Goal: Task Accomplishment & Management: Manage account settings

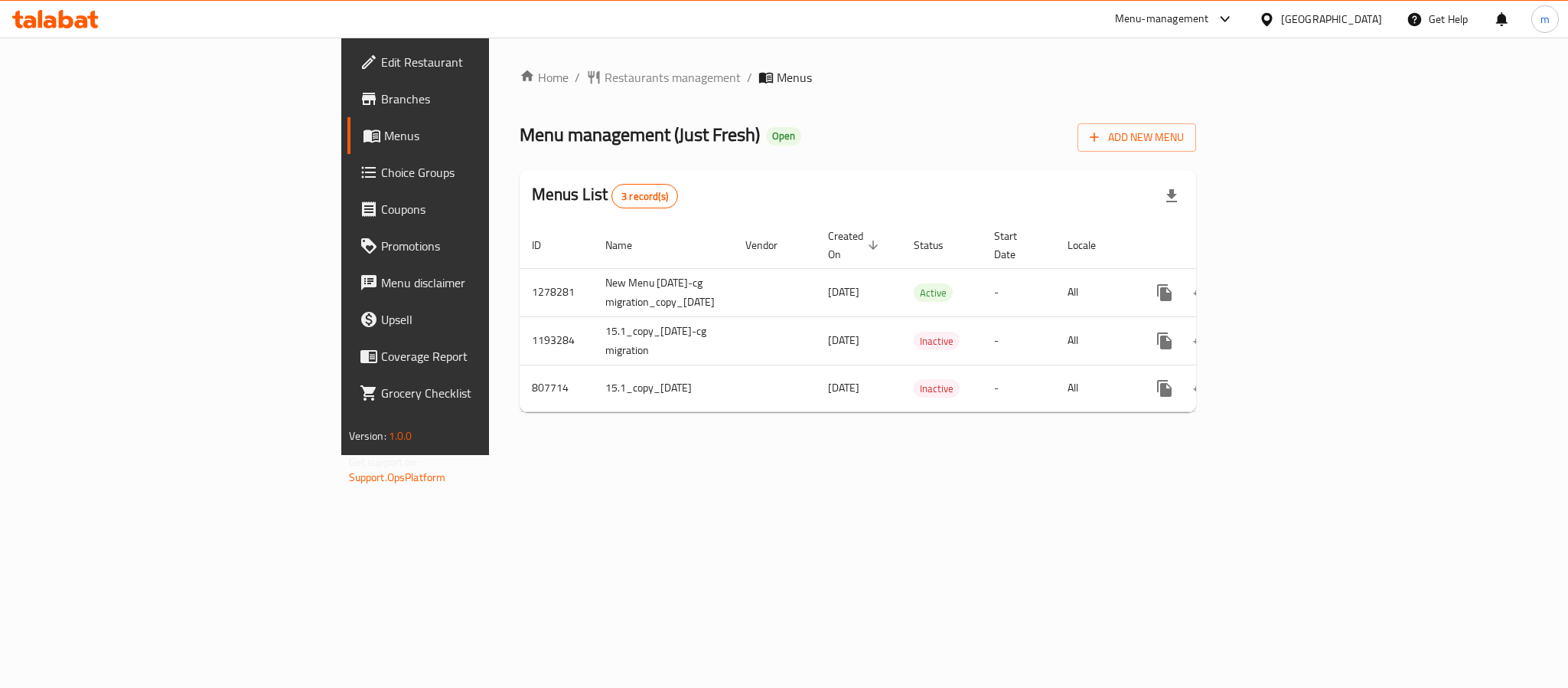
click at [381, 168] on span "Choice Groups" at bounding box center [486, 172] width 210 height 18
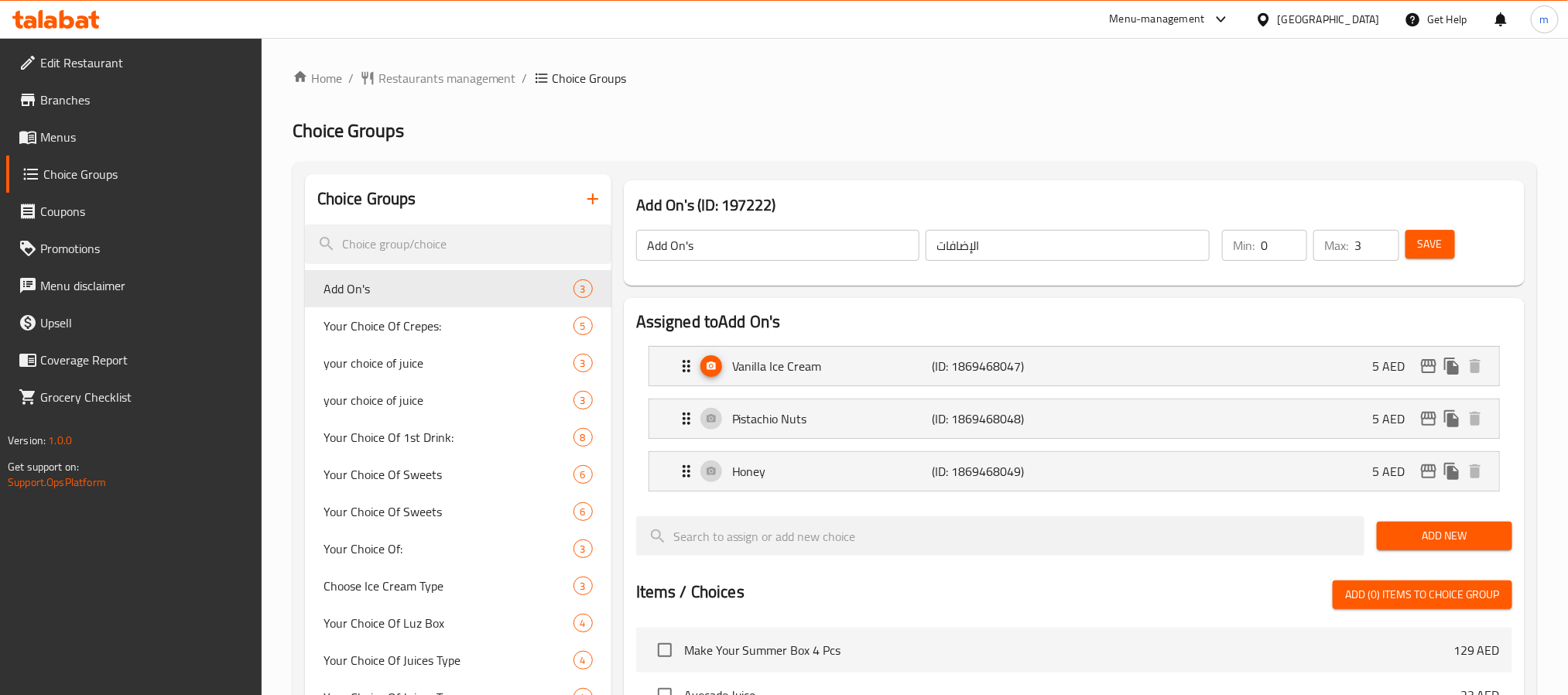
drag, startPoint x: 384, startPoint y: 199, endPoint x: 379, endPoint y: 219, distance: 20.6
click at [384, 202] on h2 "Choice Groups" at bounding box center [366, 198] width 99 height 23
click at [376, 246] on input "search" at bounding box center [459, 244] width 306 height 39
paste input "Update and revitalize"
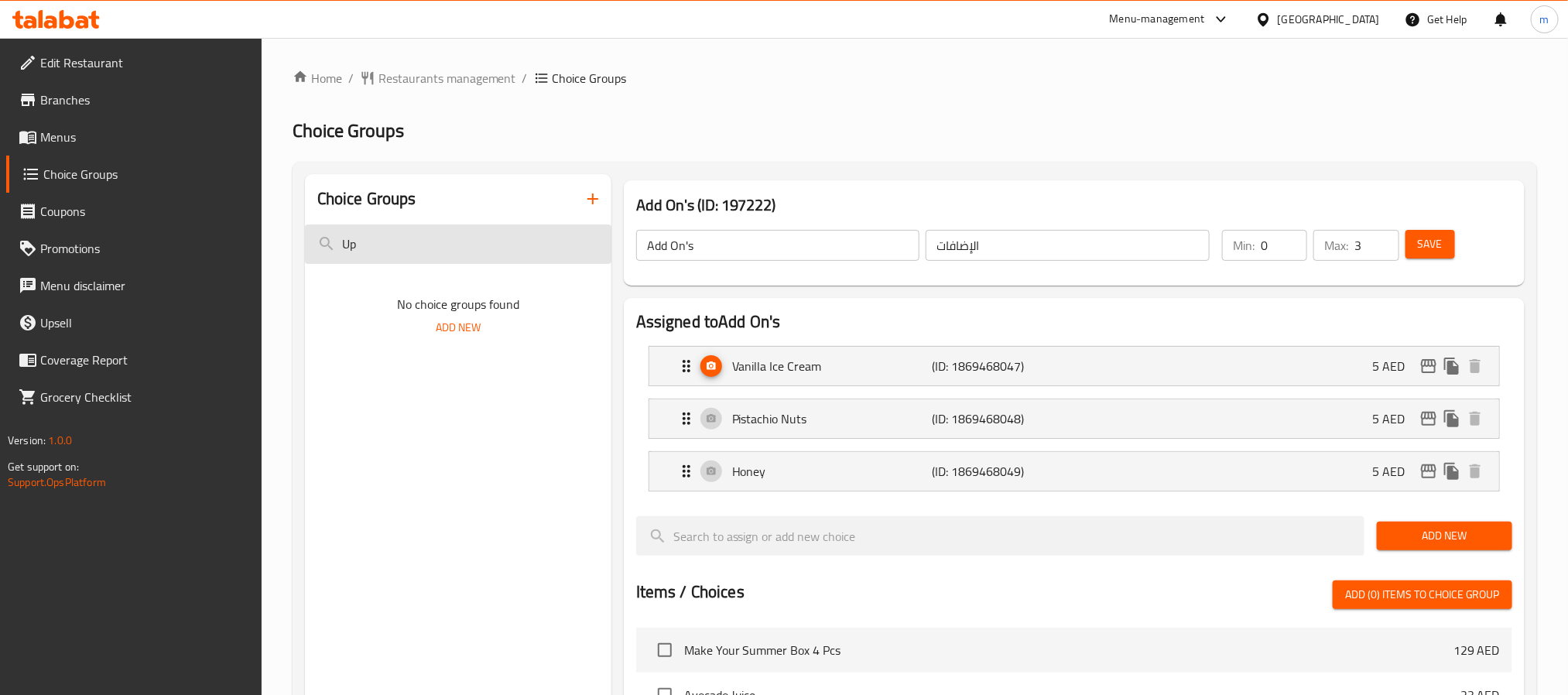
type input "U"
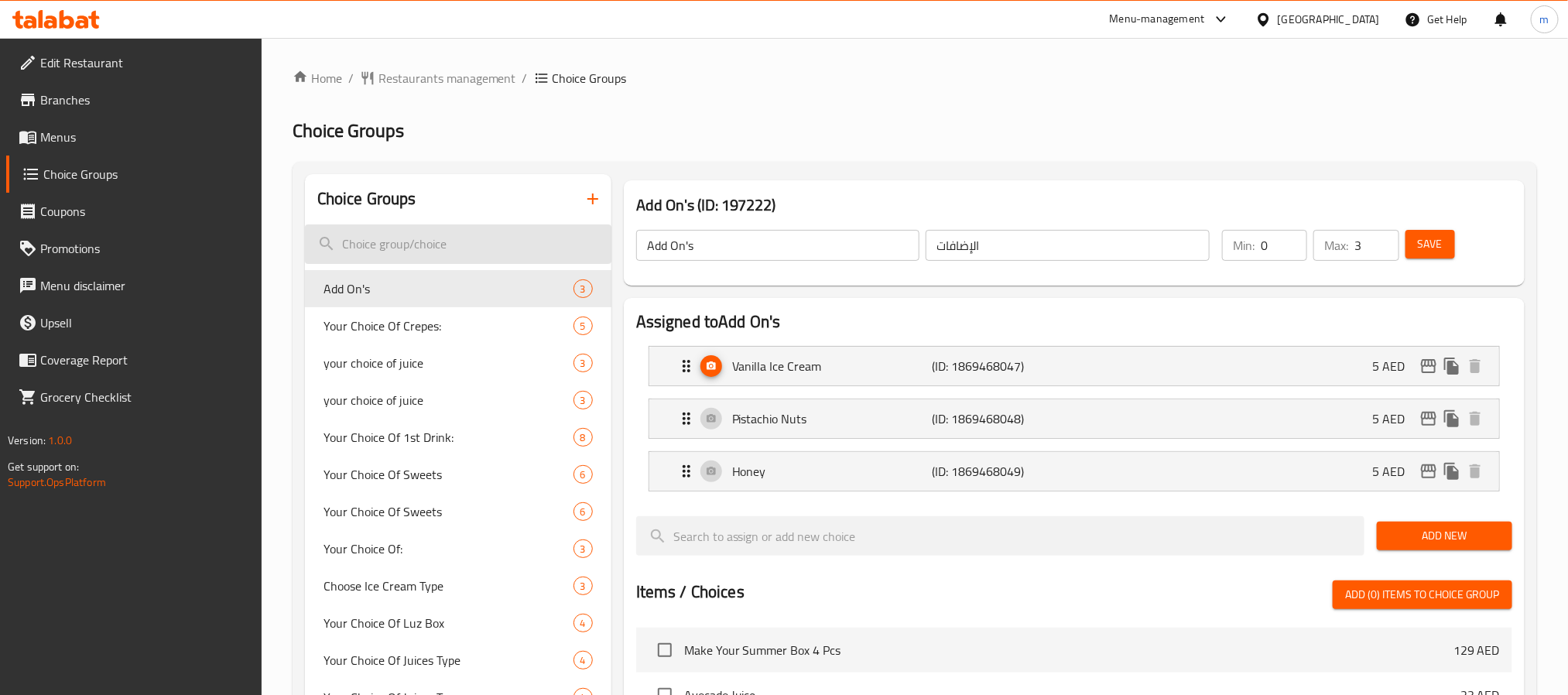
click at [433, 253] on input "search" at bounding box center [459, 244] width 306 height 39
paste input "Special additional option"
type input "Special additional option"
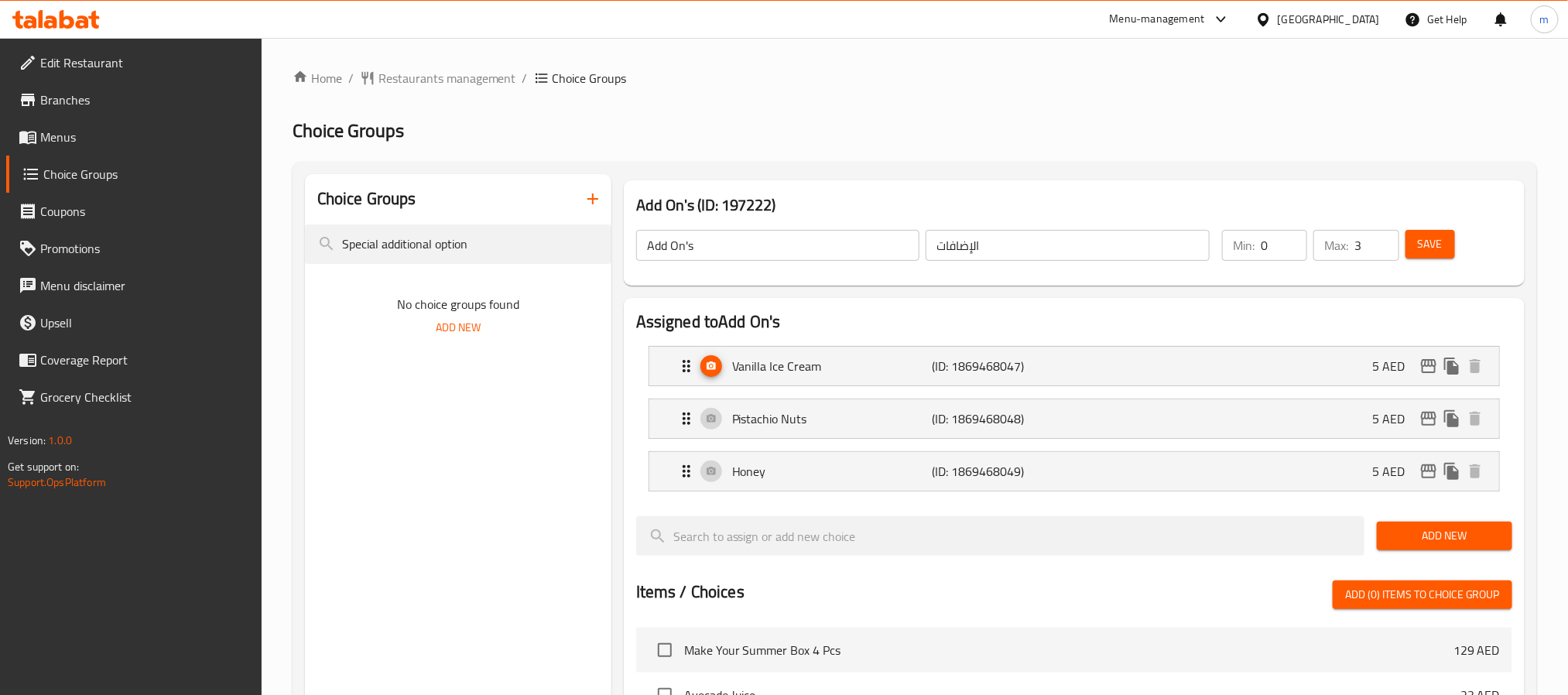
drag, startPoint x: 491, startPoint y: 244, endPoint x: 196, endPoint y: 253, distance: 295.1
click at [196, 253] on div "Edit Restaurant Branches Menus Choice Groups Coupons Promotions Menu disclaimer…" at bounding box center [784, 623] width 1568 height 1170
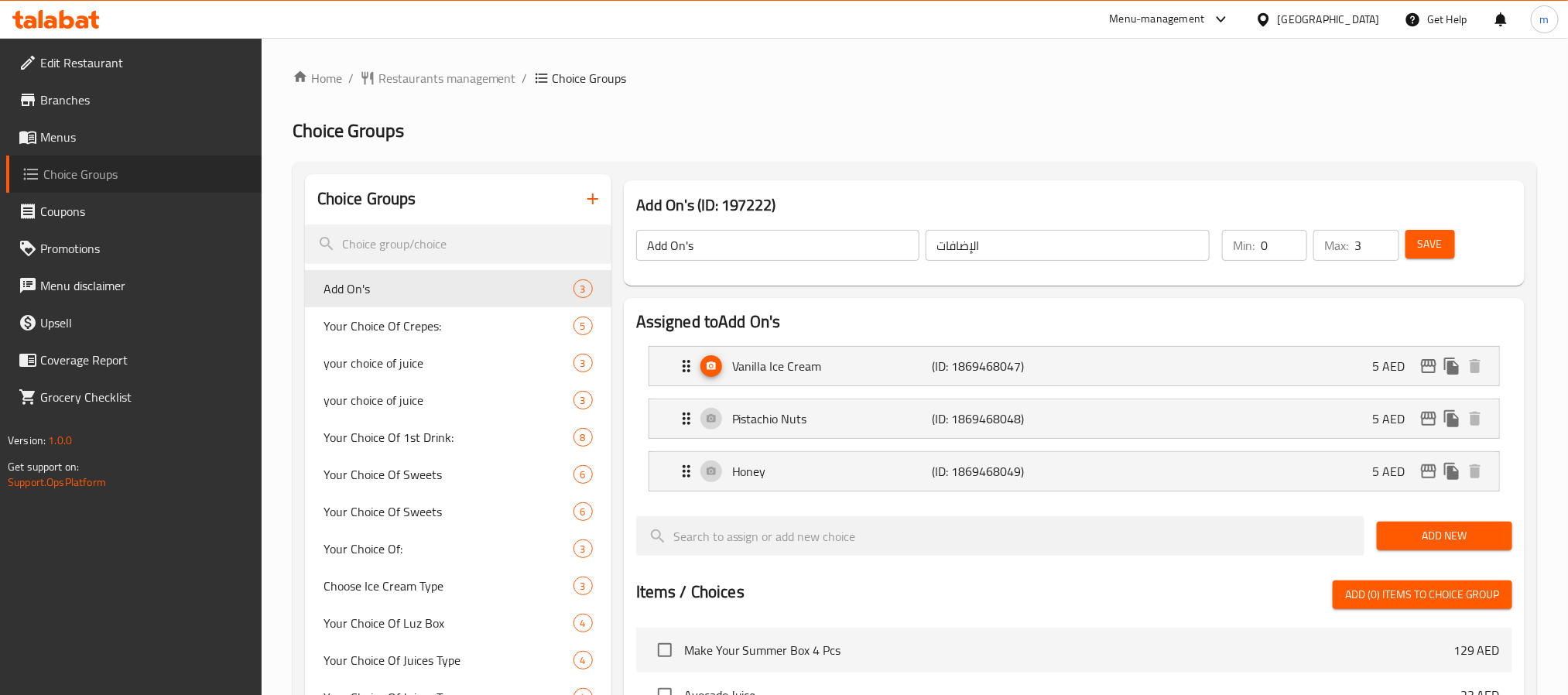
click at [100, 168] on span "Choice Groups" at bounding box center [146, 174] width 206 height 19
click at [409, 255] on input "search" at bounding box center [459, 244] width 306 height 39
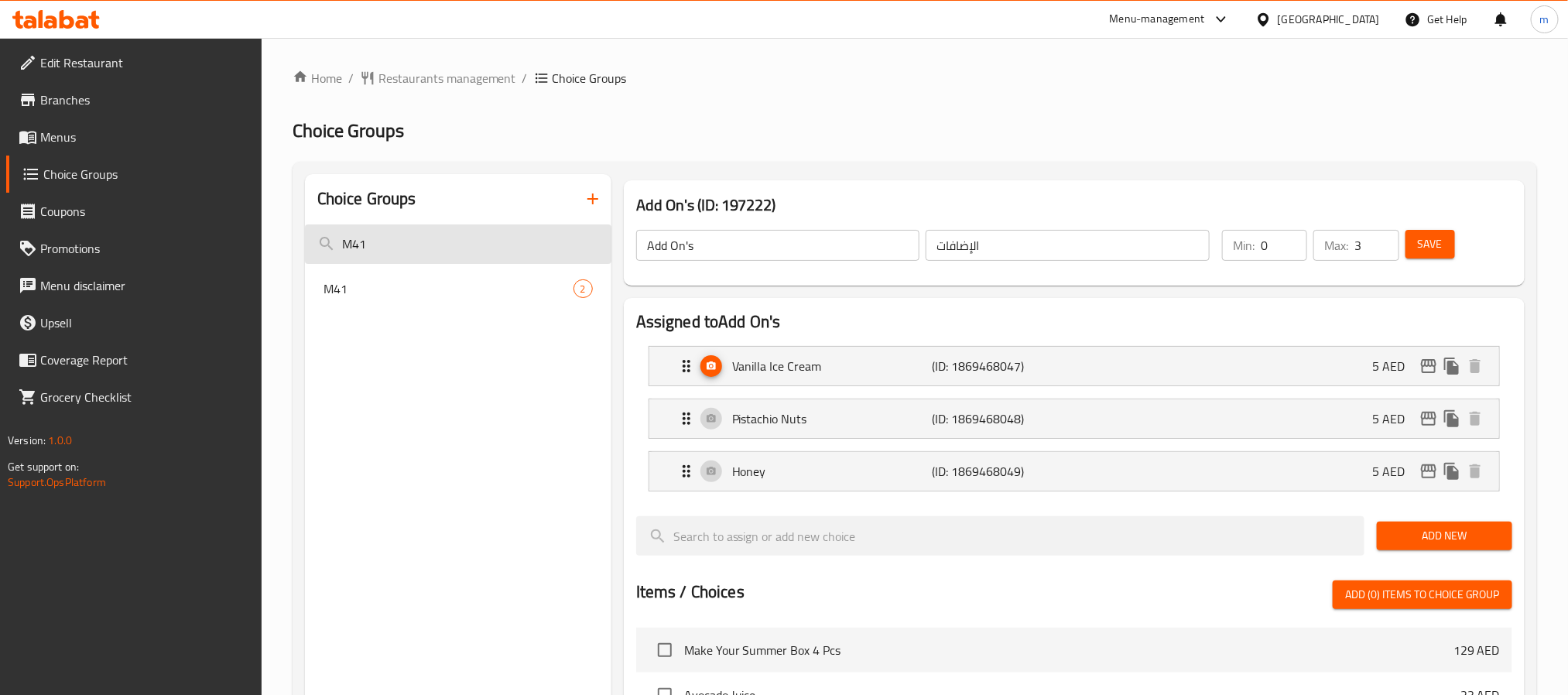
click at [481, 242] on input "M41" at bounding box center [459, 244] width 306 height 39
type input "M"
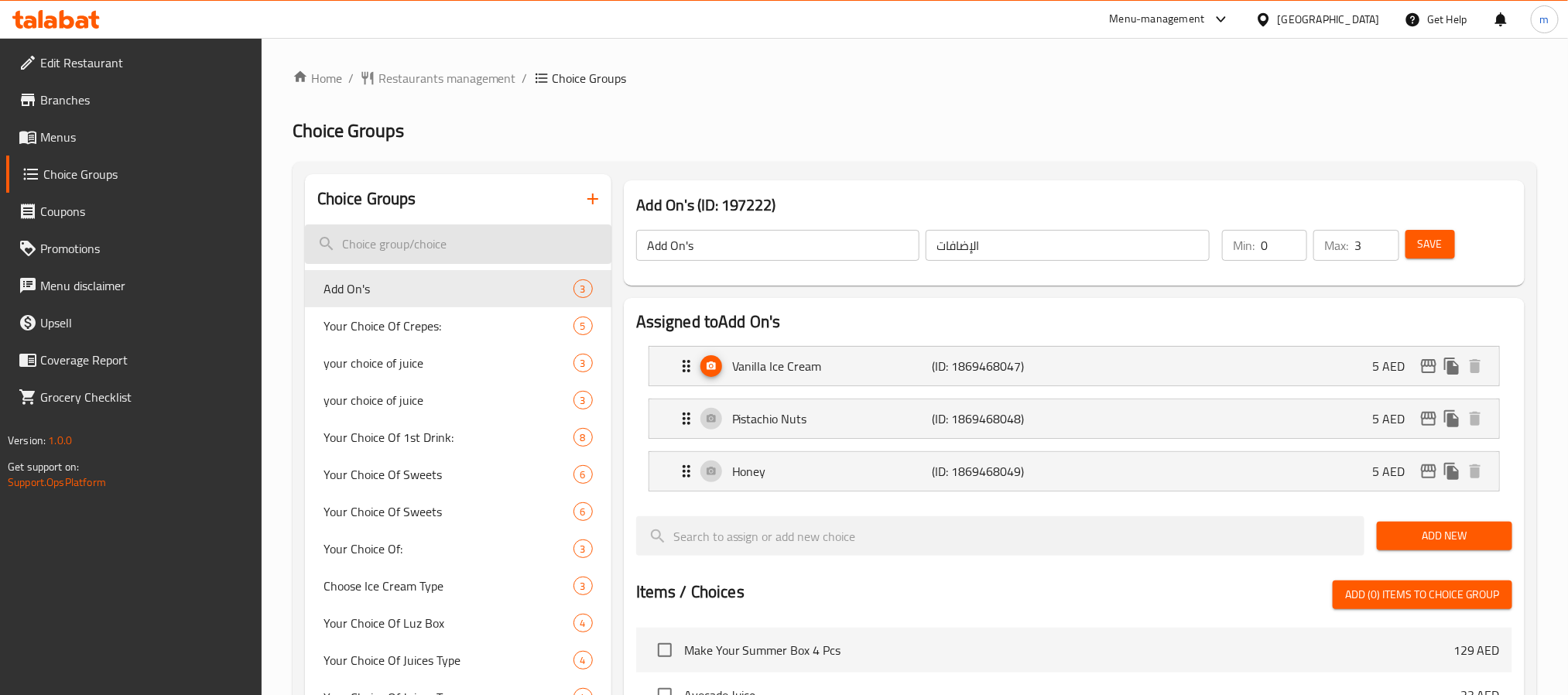
click at [416, 241] on input "search" at bounding box center [459, 244] width 306 height 39
paste input "Special additional option"
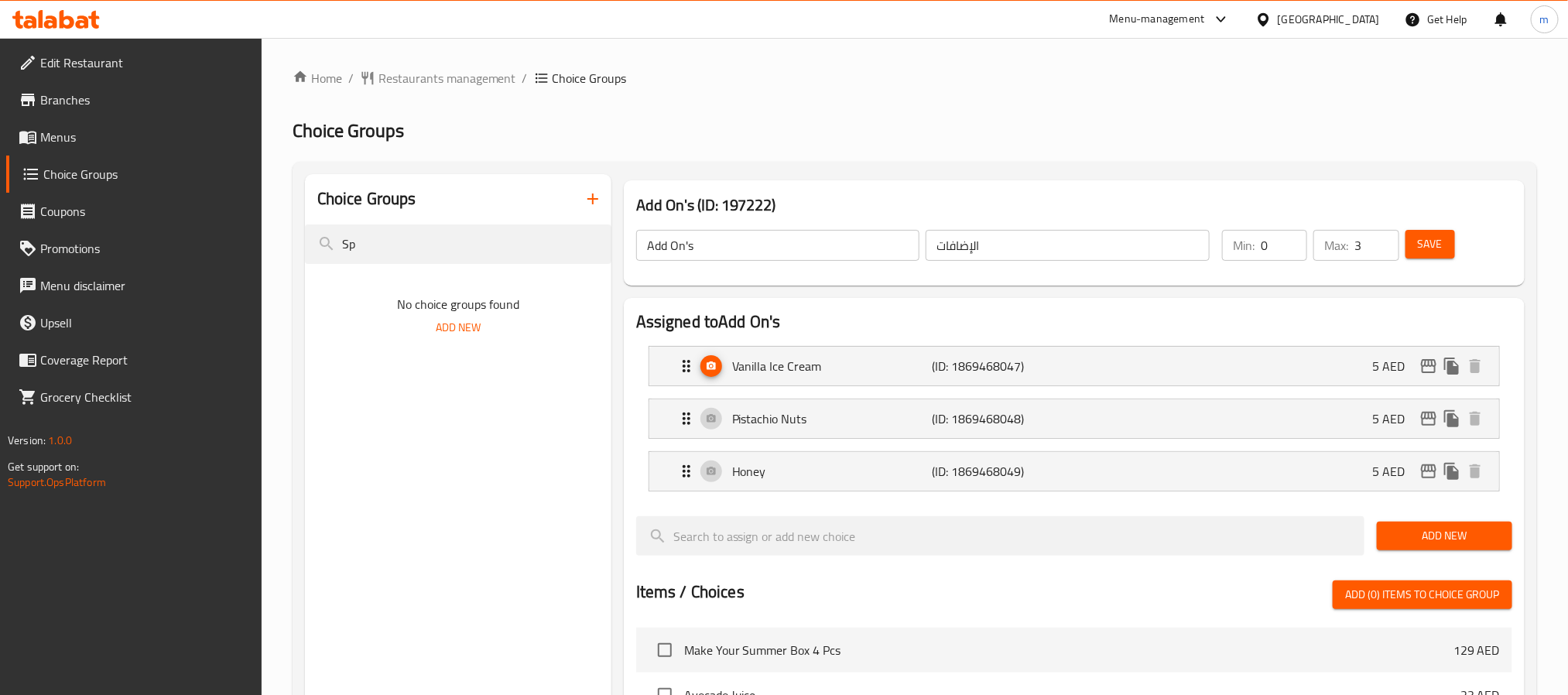
type input "S"
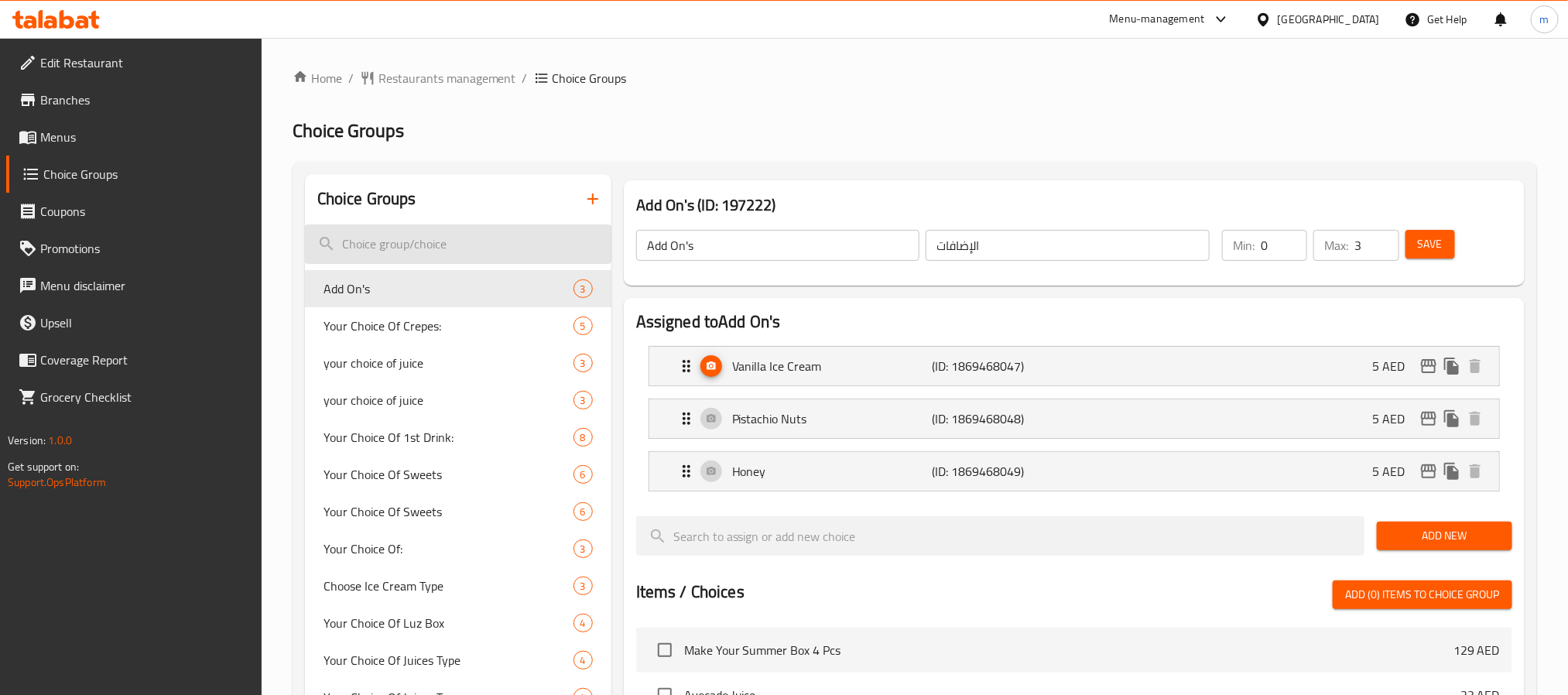
click at [411, 245] on input "search" at bounding box center [459, 244] width 306 height 39
paste input "Fruit Refreshment"
type input "Fruit Refreshment"
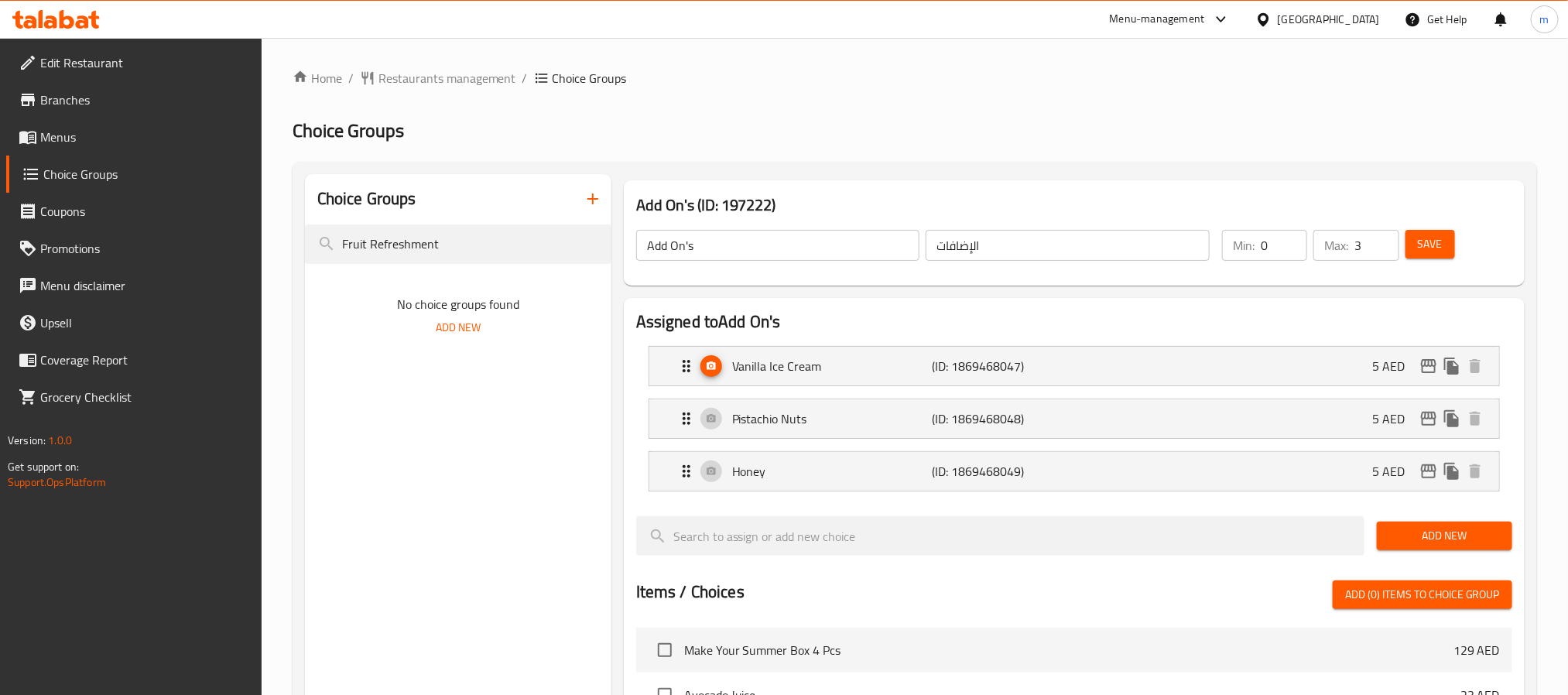
drag, startPoint x: 344, startPoint y: 246, endPoint x: 230, endPoint y: 251, distance: 114.1
click at [230, 251] on div "Edit Restaurant Branches Menus Choice Groups Coupons Promotions Menu disclaimer…" at bounding box center [784, 623] width 1568 height 1170
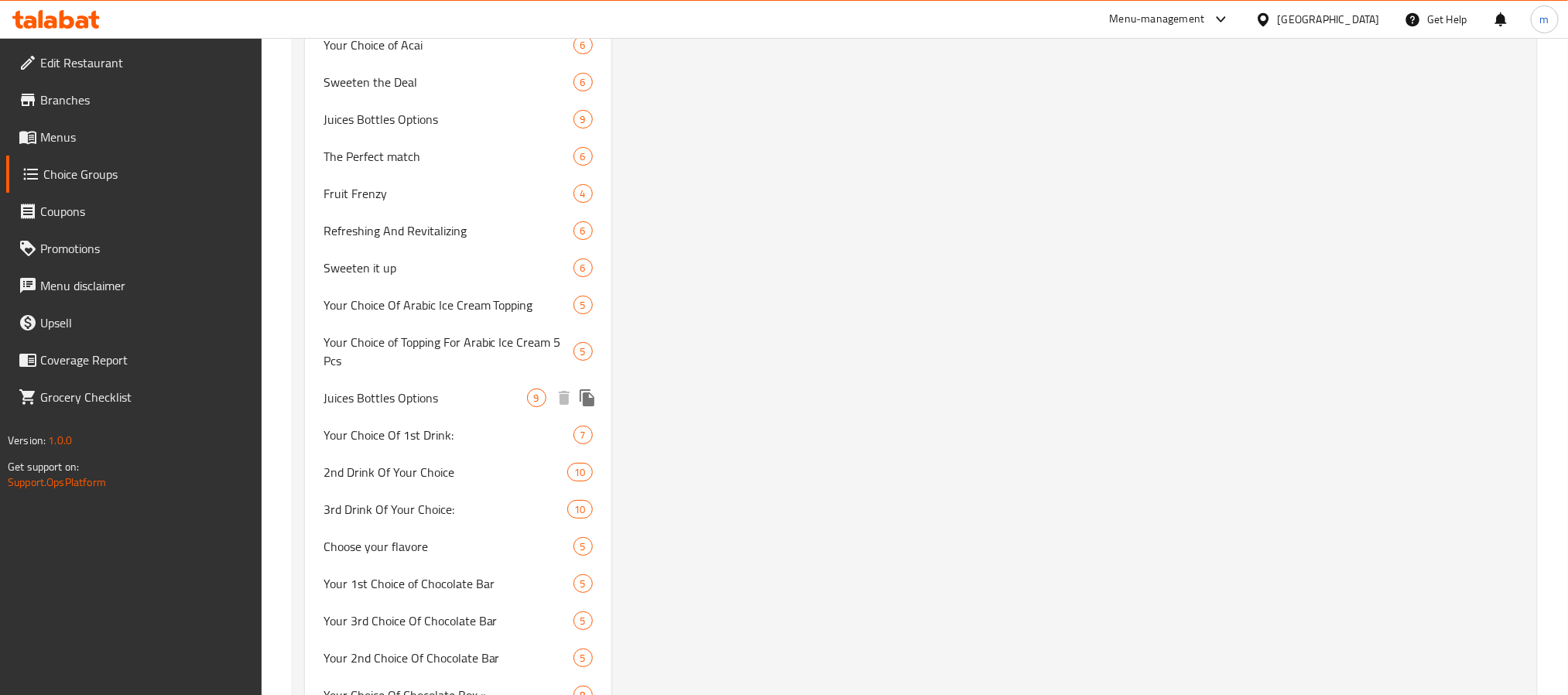
scroll to position [3045, 0]
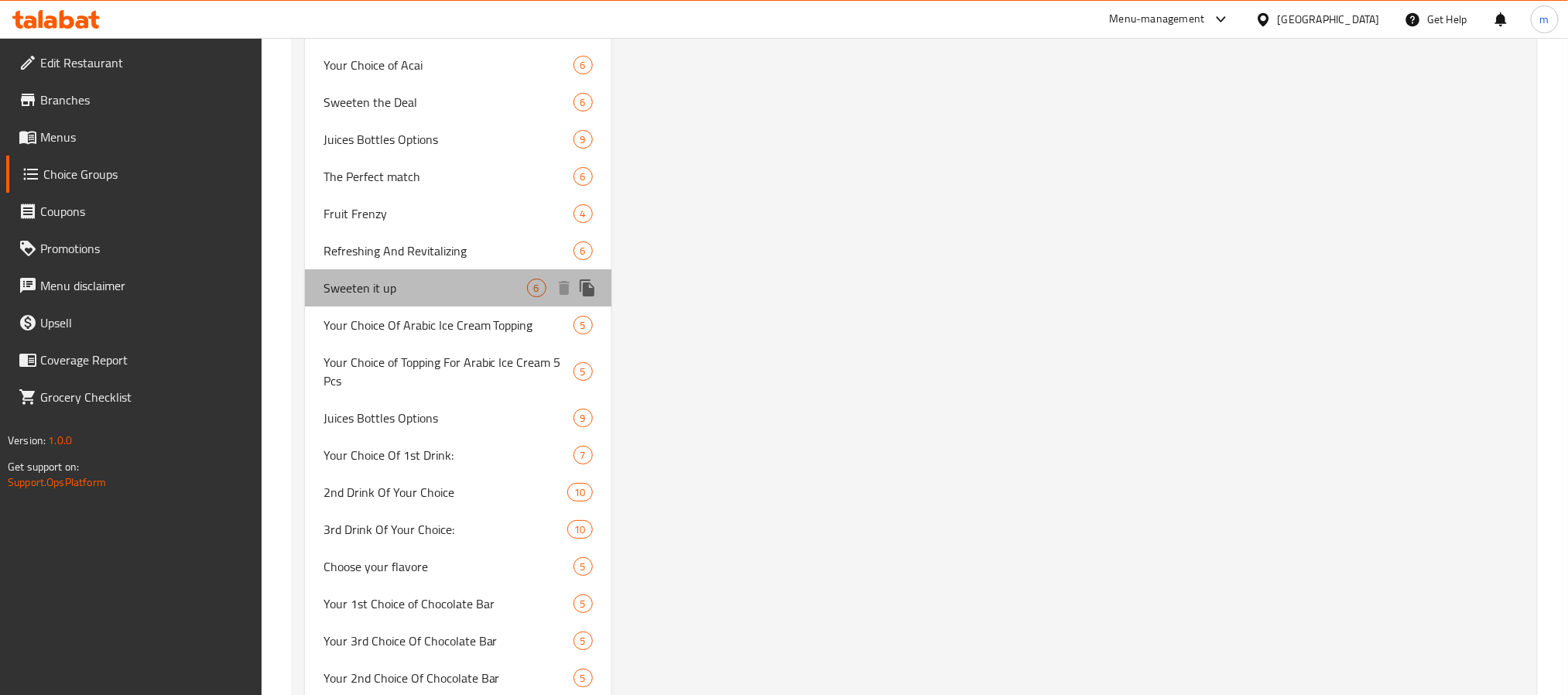
click at [405, 286] on span "Sweeten it up" at bounding box center [425, 287] width 204 height 19
type input "Sweeten it up"
type input "زيدها حلا"
type input "6"
click at [374, 279] on span "Sweeten it up" at bounding box center [425, 287] width 204 height 19
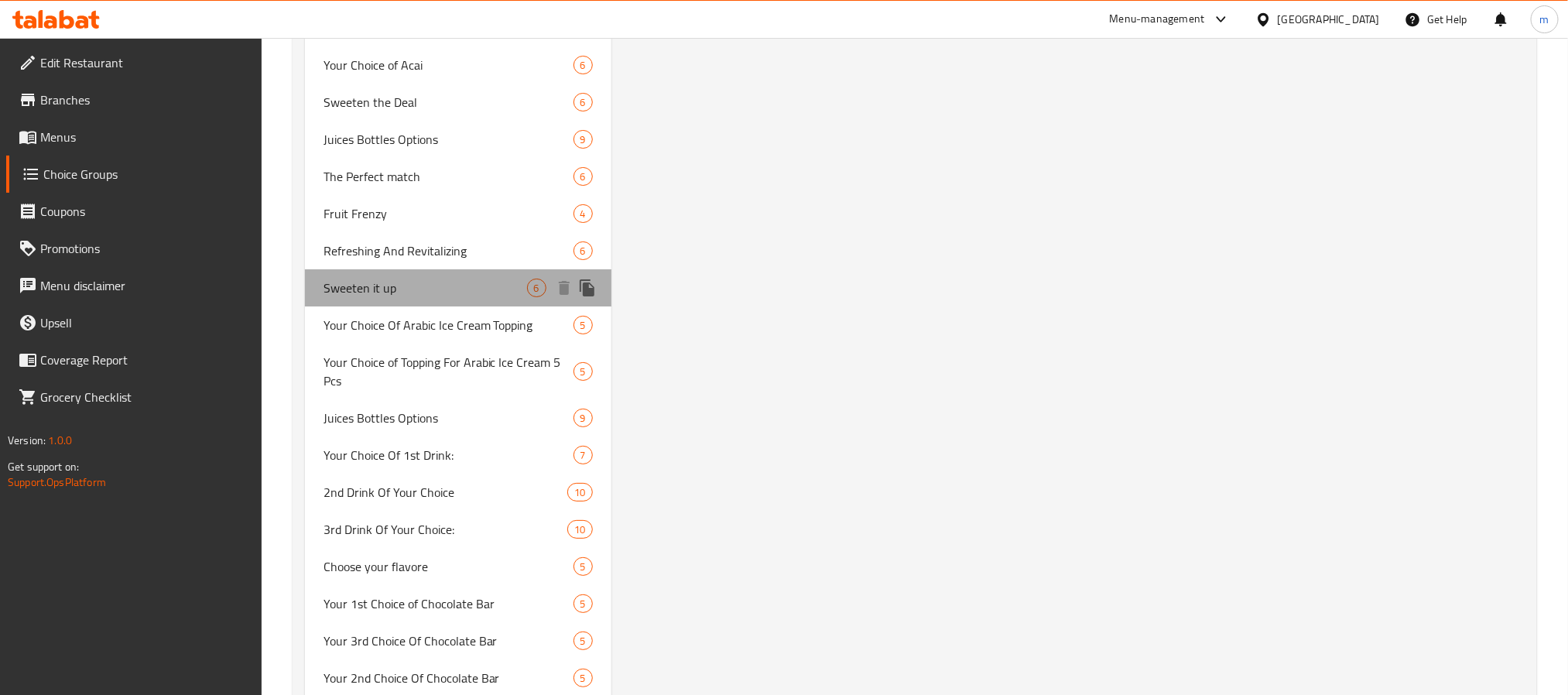
click at [374, 279] on span "Sweeten it up" at bounding box center [425, 287] width 204 height 19
drag, startPoint x: 423, startPoint y: 276, endPoint x: 449, endPoint y: 277, distance: 26.0
click at [449, 279] on span "Sweeten it up" at bounding box center [425, 287] width 204 height 19
click at [588, 284] on icon "duplicate" at bounding box center [587, 287] width 15 height 17
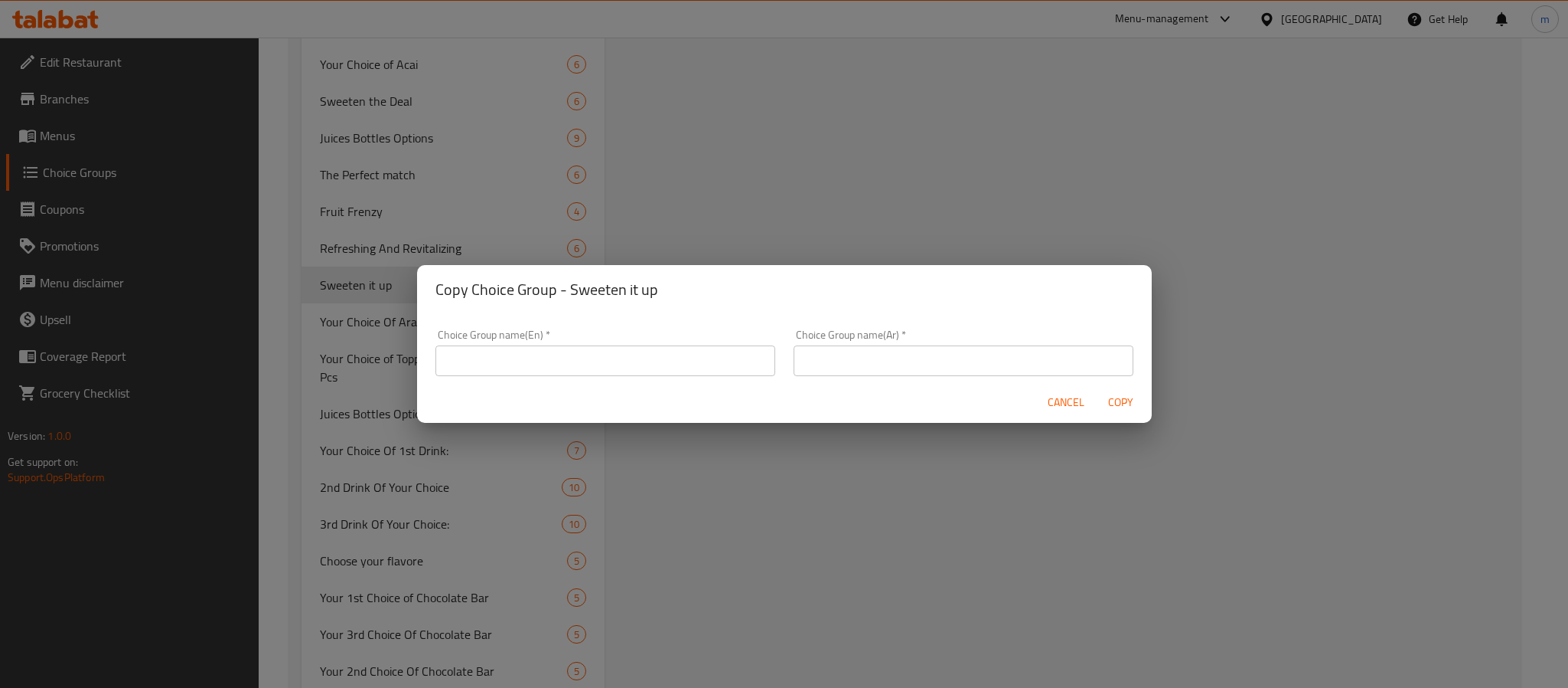
click at [1065, 404] on span "Cancel" at bounding box center [1066, 403] width 37 height 19
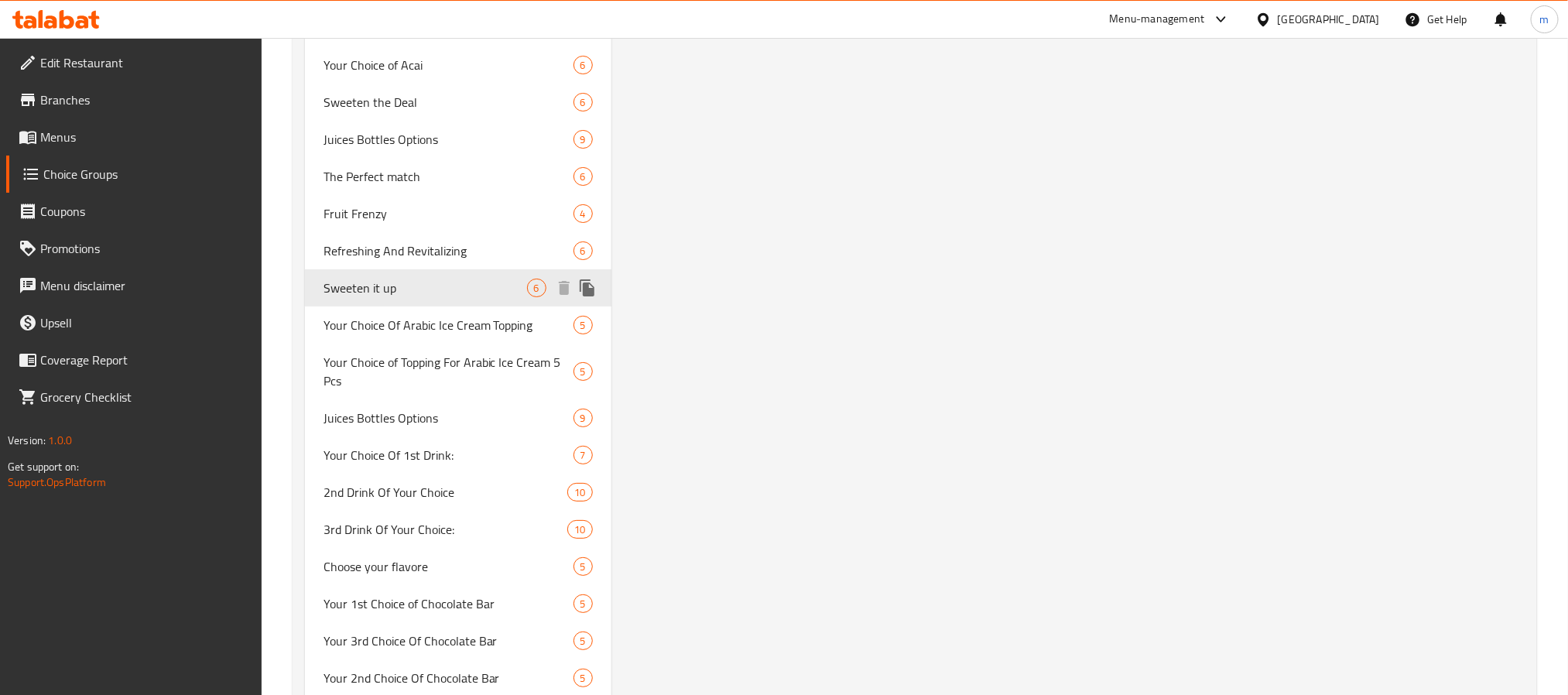
click at [353, 279] on span "Sweeten it up" at bounding box center [425, 287] width 204 height 19
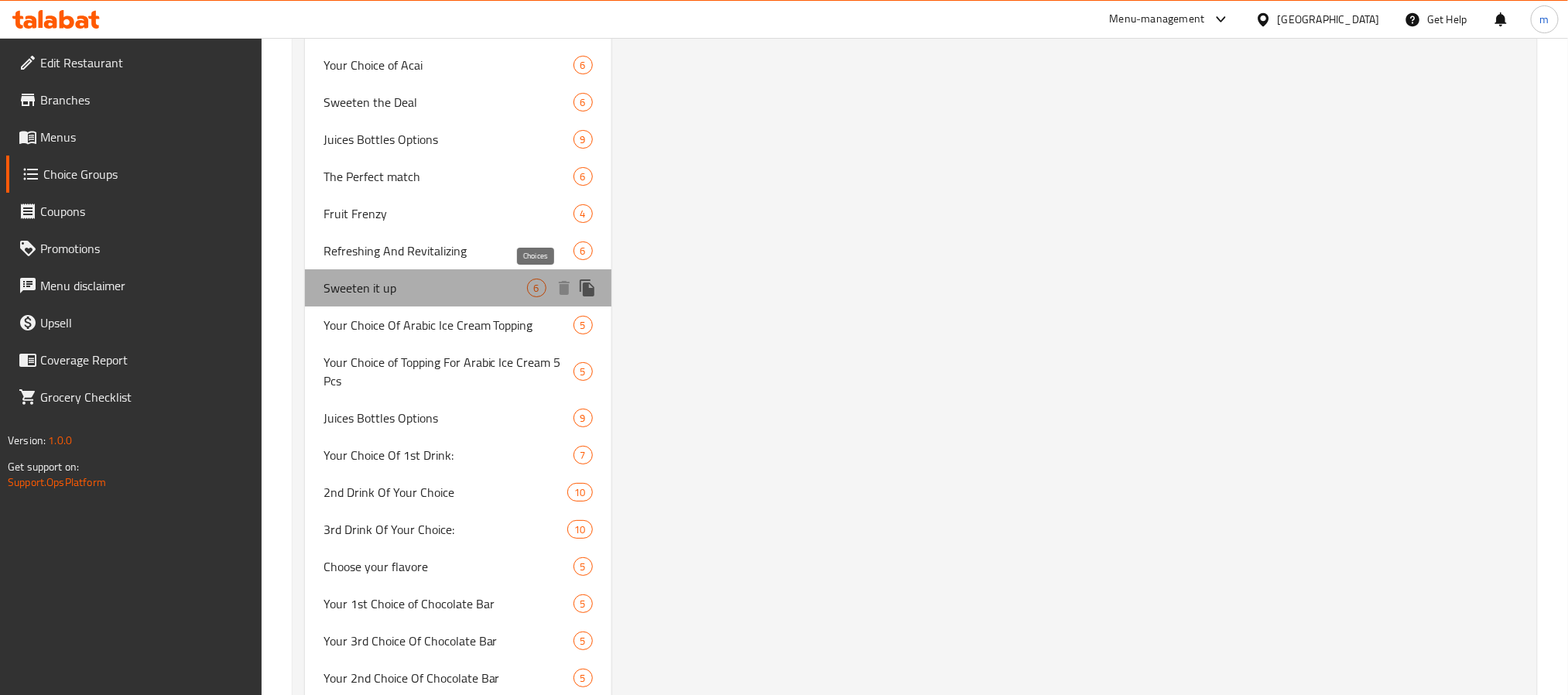
click at [539, 284] on span "6" at bounding box center [537, 288] width 18 height 15
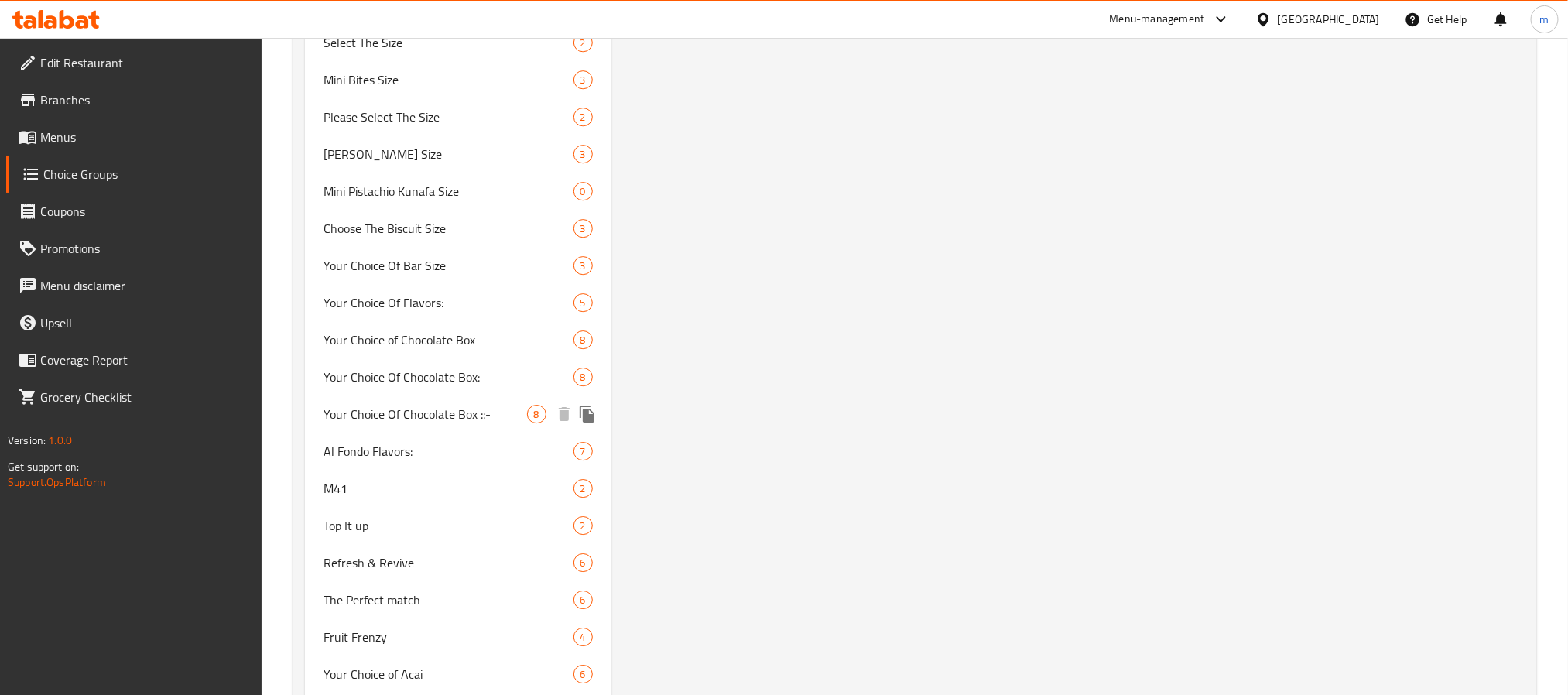
scroll to position [2901, 0]
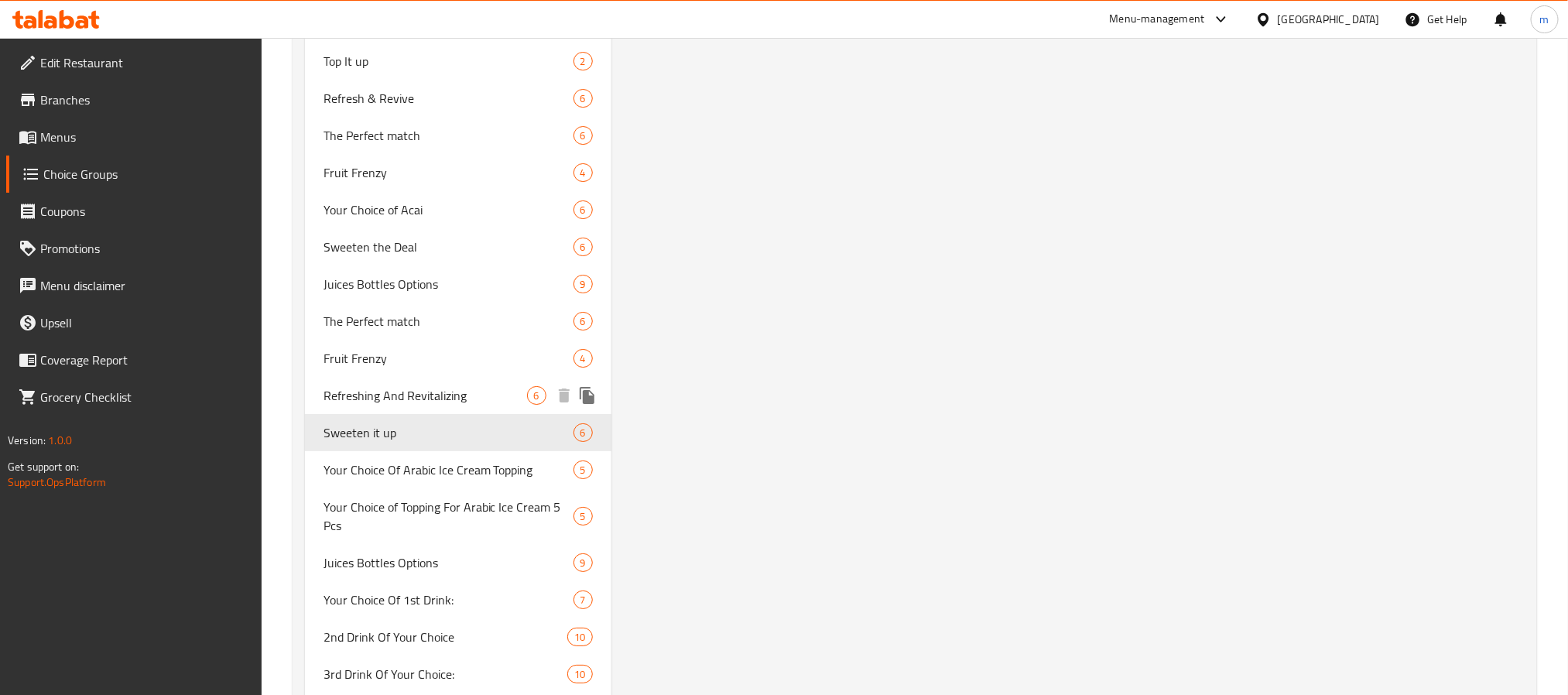
click at [426, 390] on span "Refreshing And Revitalizing" at bounding box center [425, 395] width 204 height 19
type input "Refreshing And Revitalizing"
type input "منعش وإحياء"
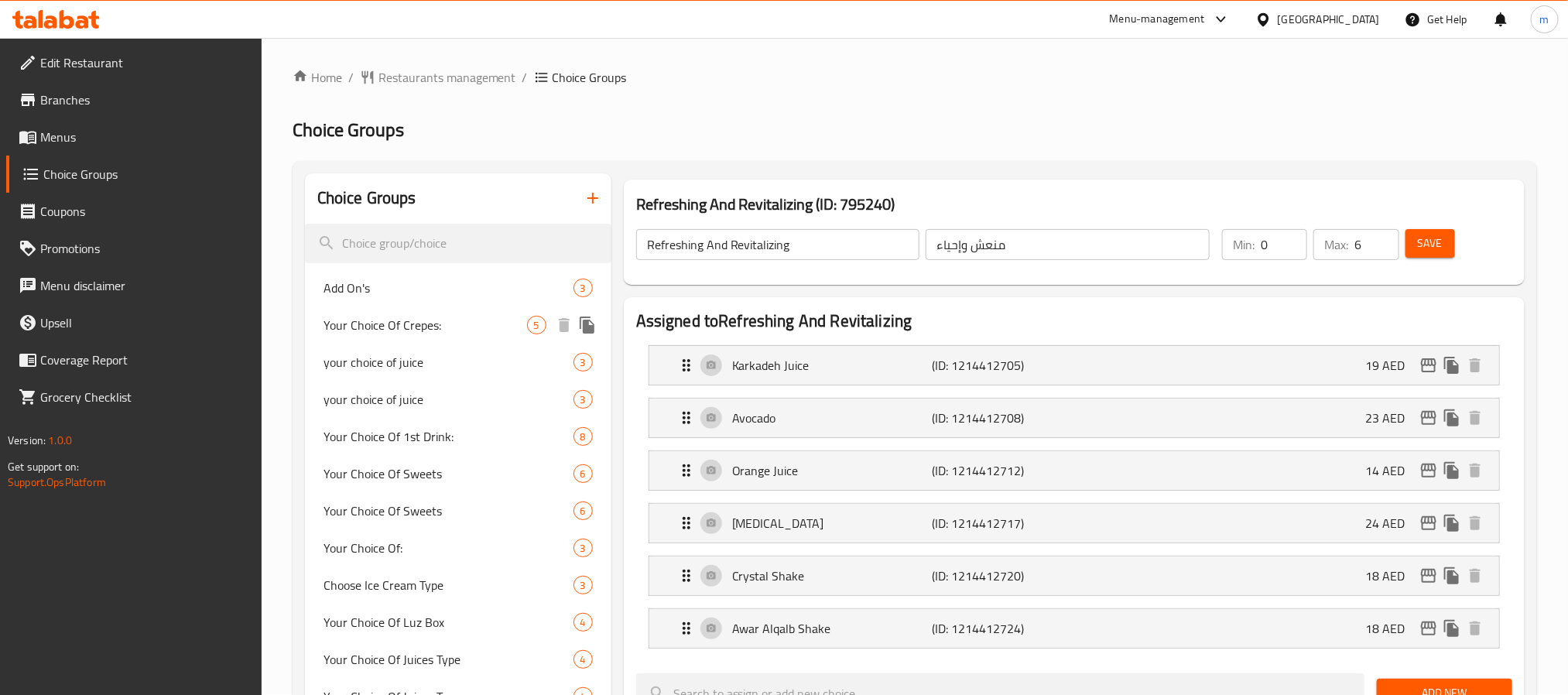
scroll to position [0, 0]
click at [405, 246] on input "search" at bounding box center [459, 244] width 306 height 39
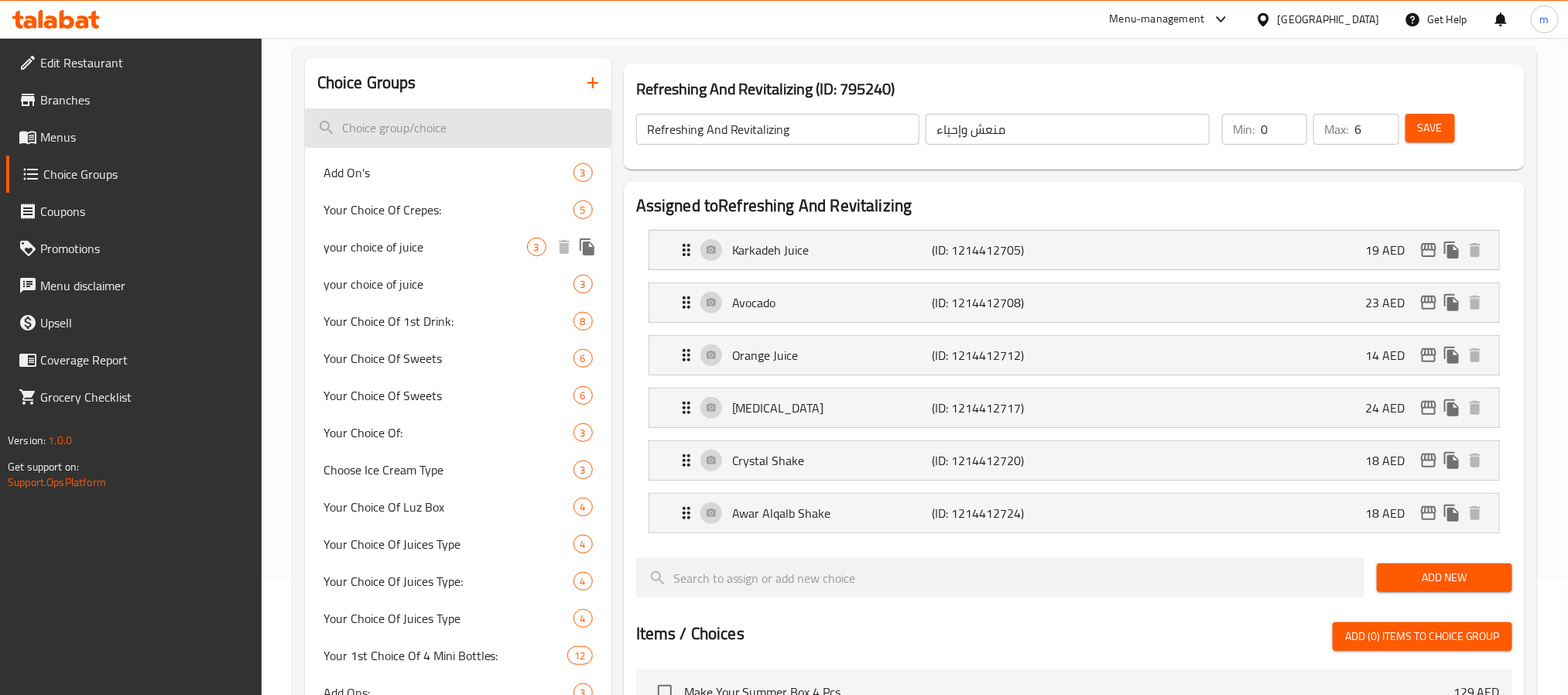
paste input "Fruit Refreshment"
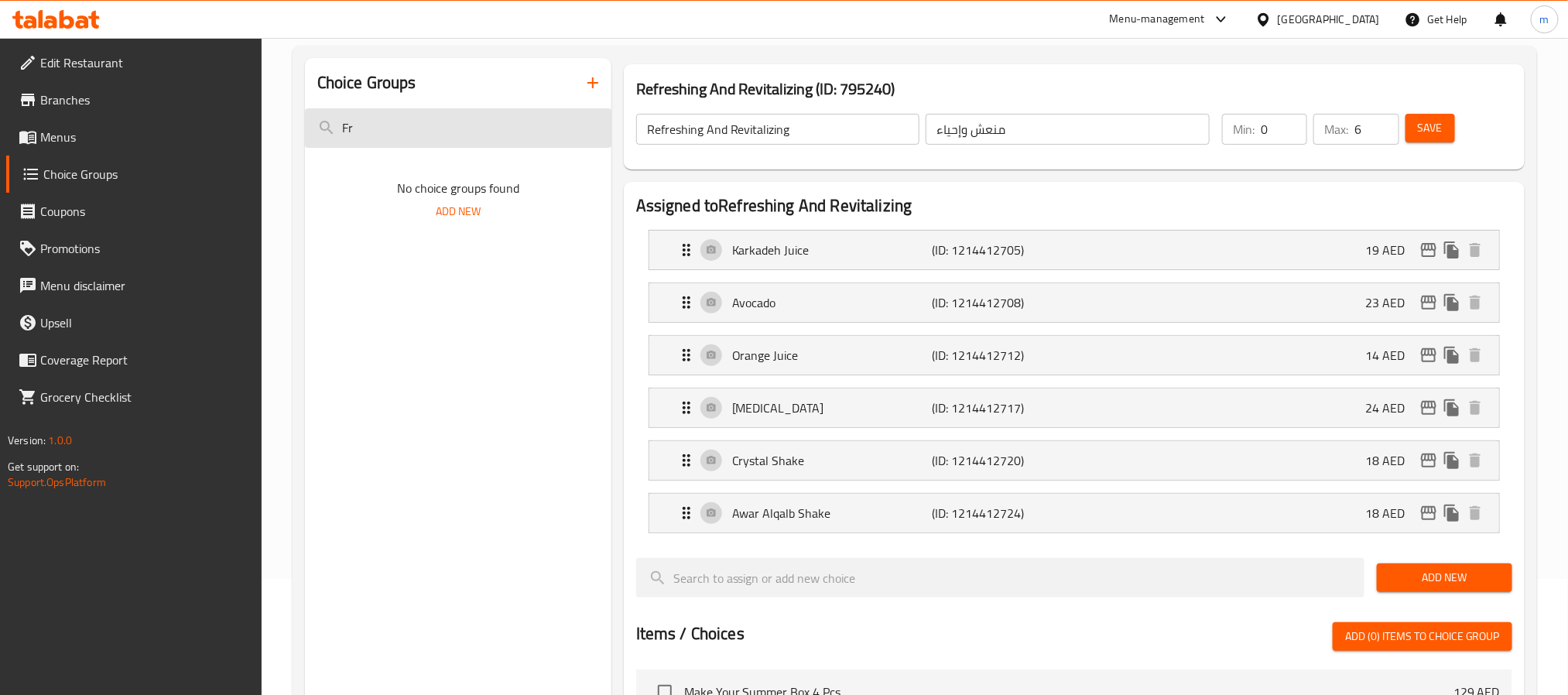
type input "F"
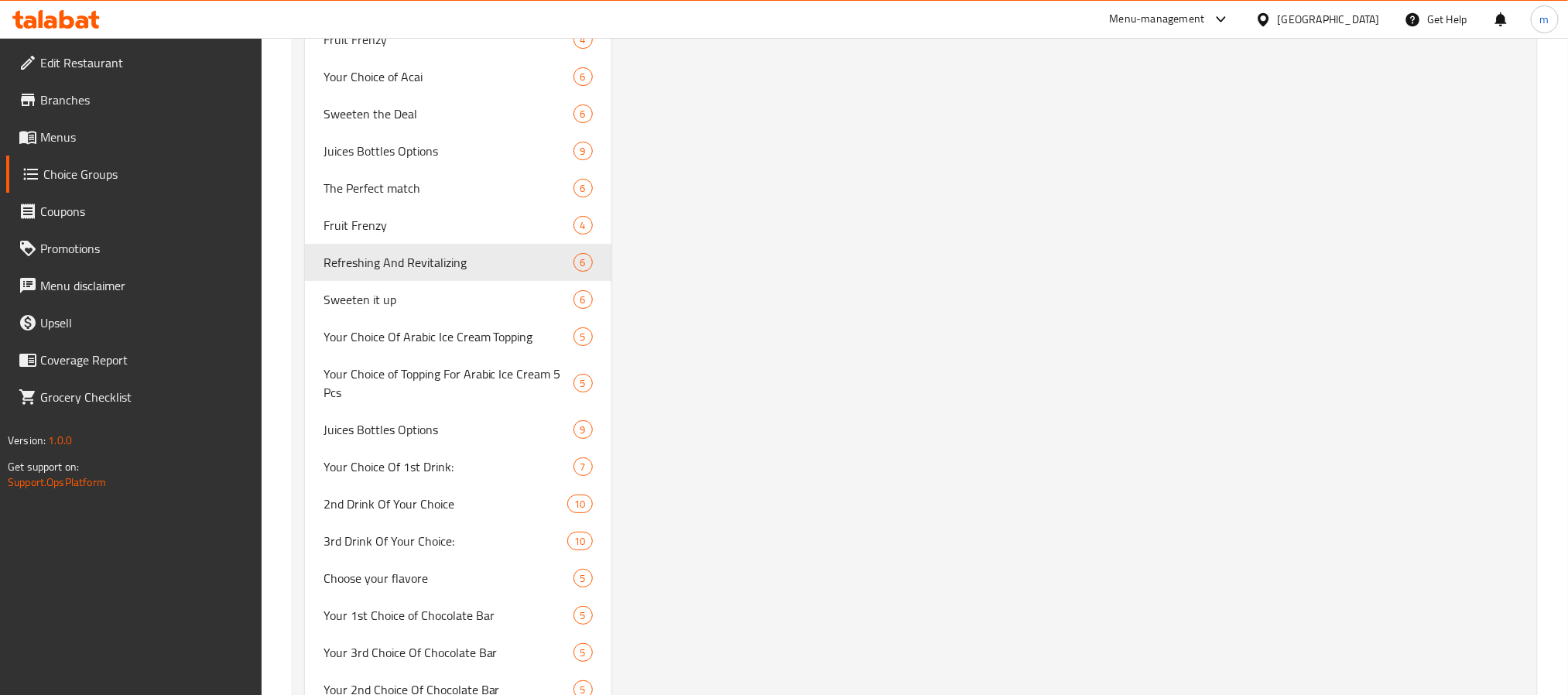
scroll to position [2901, 0]
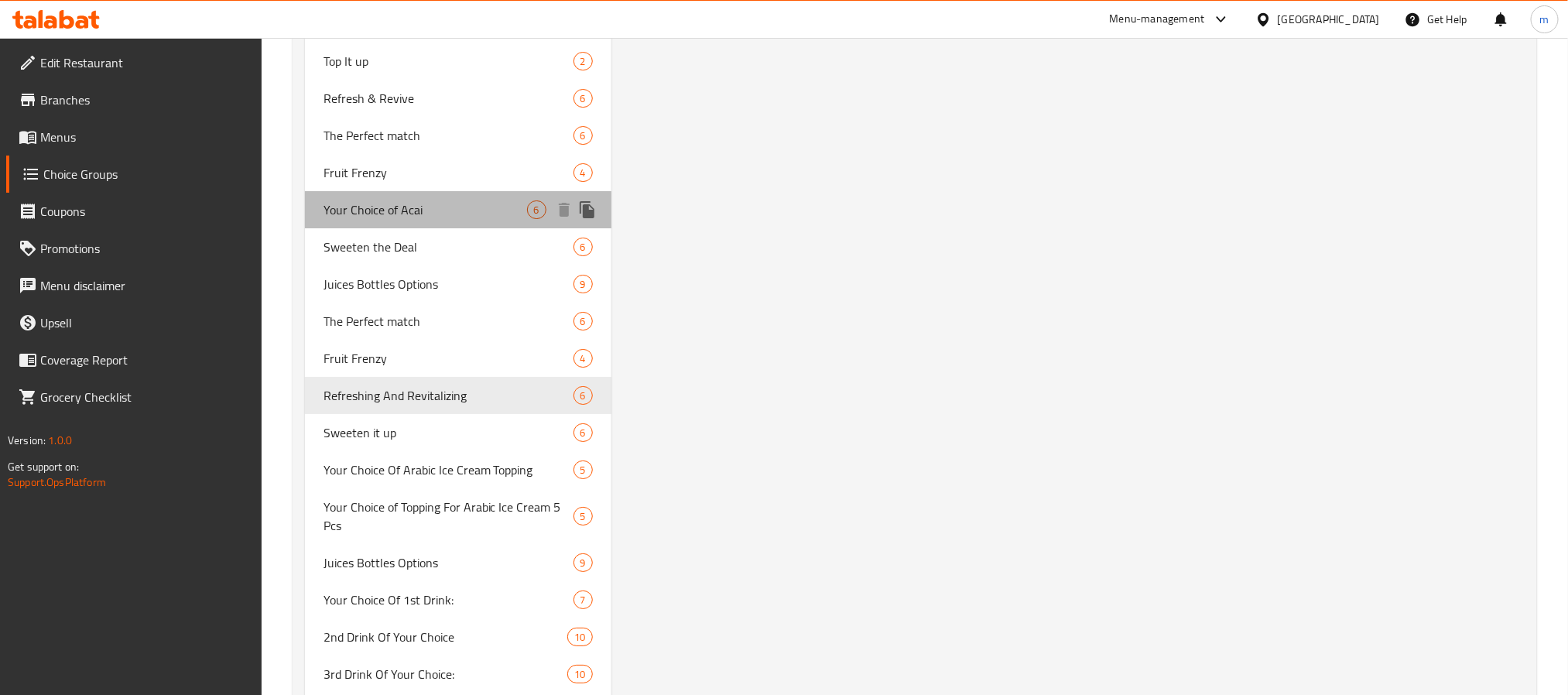
click at [406, 200] on span "Your Choice of Acai" at bounding box center [425, 209] width 204 height 19
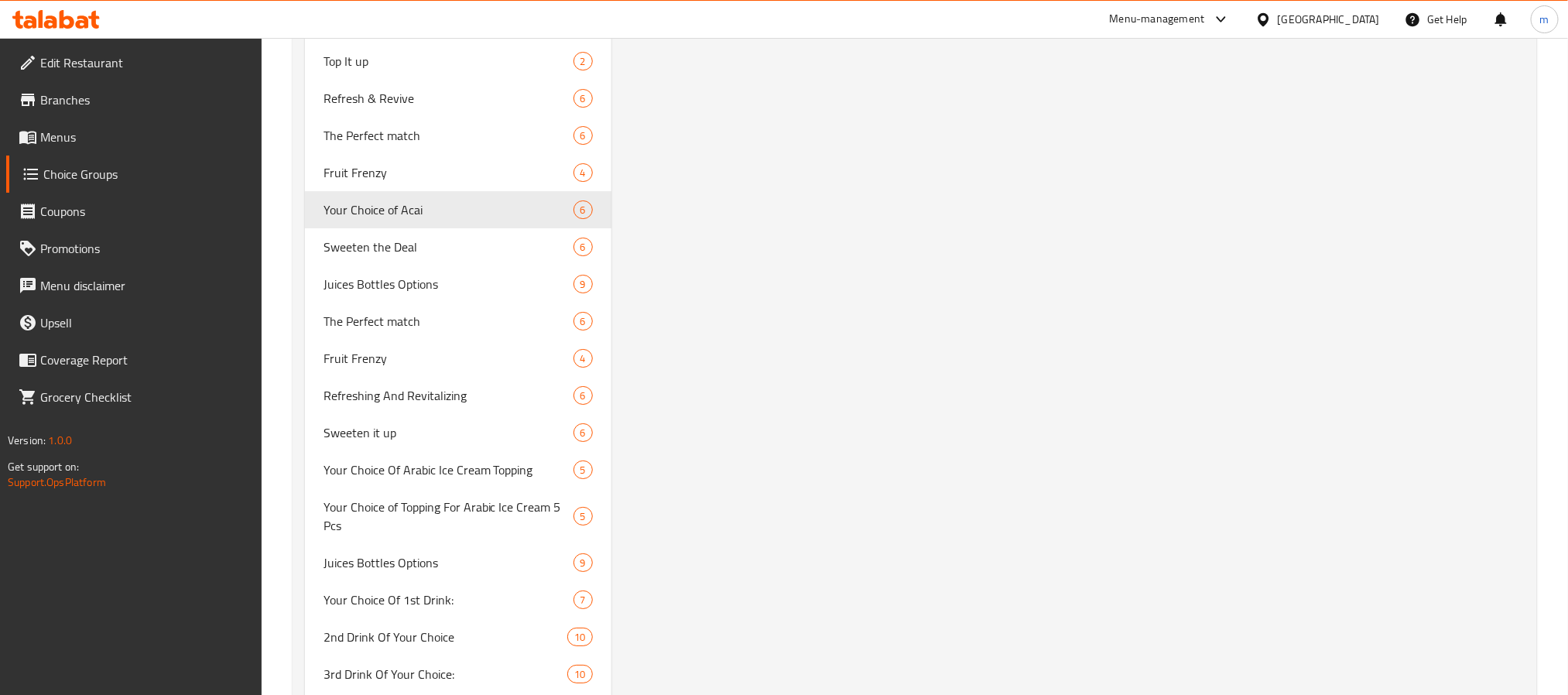
type input "Your Choice of Acai"
type input "اختيارك من الاساي"
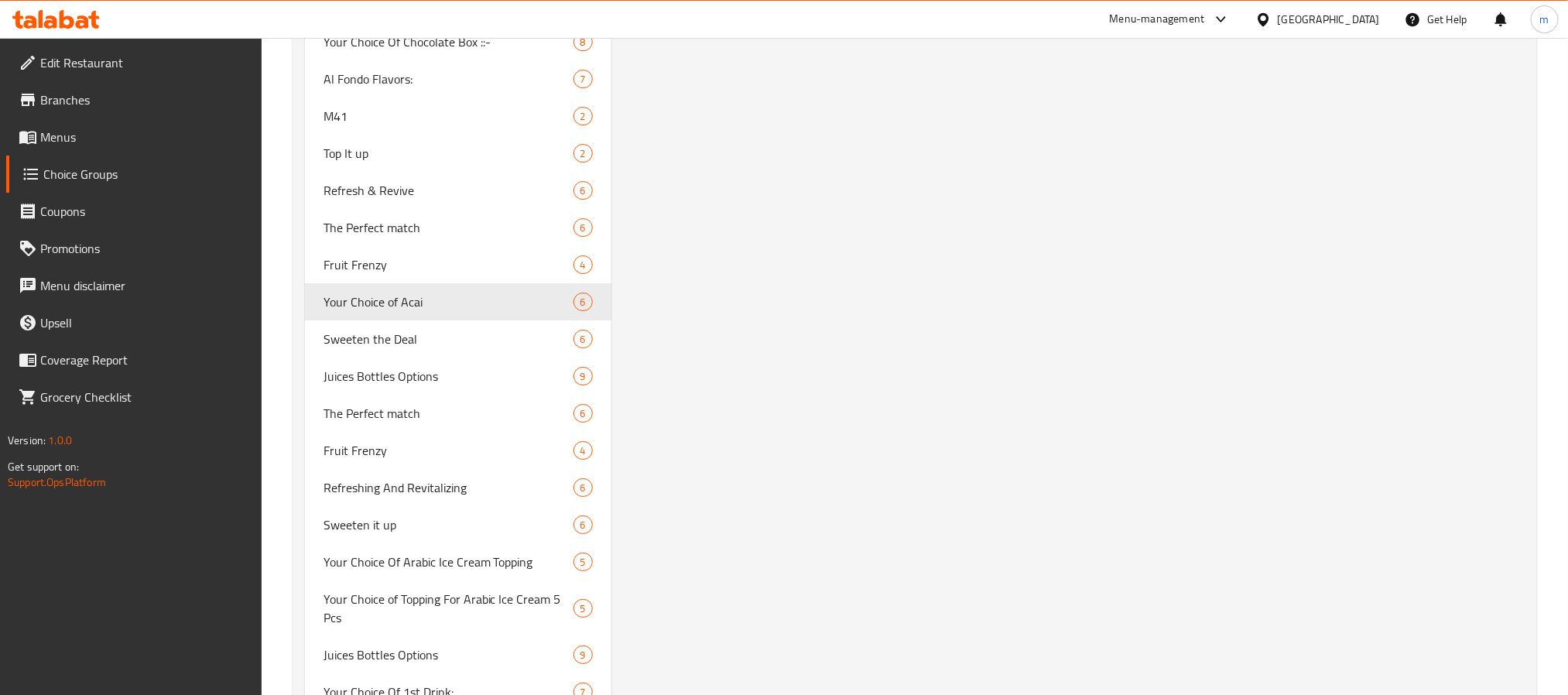
scroll to position [3017, 0]
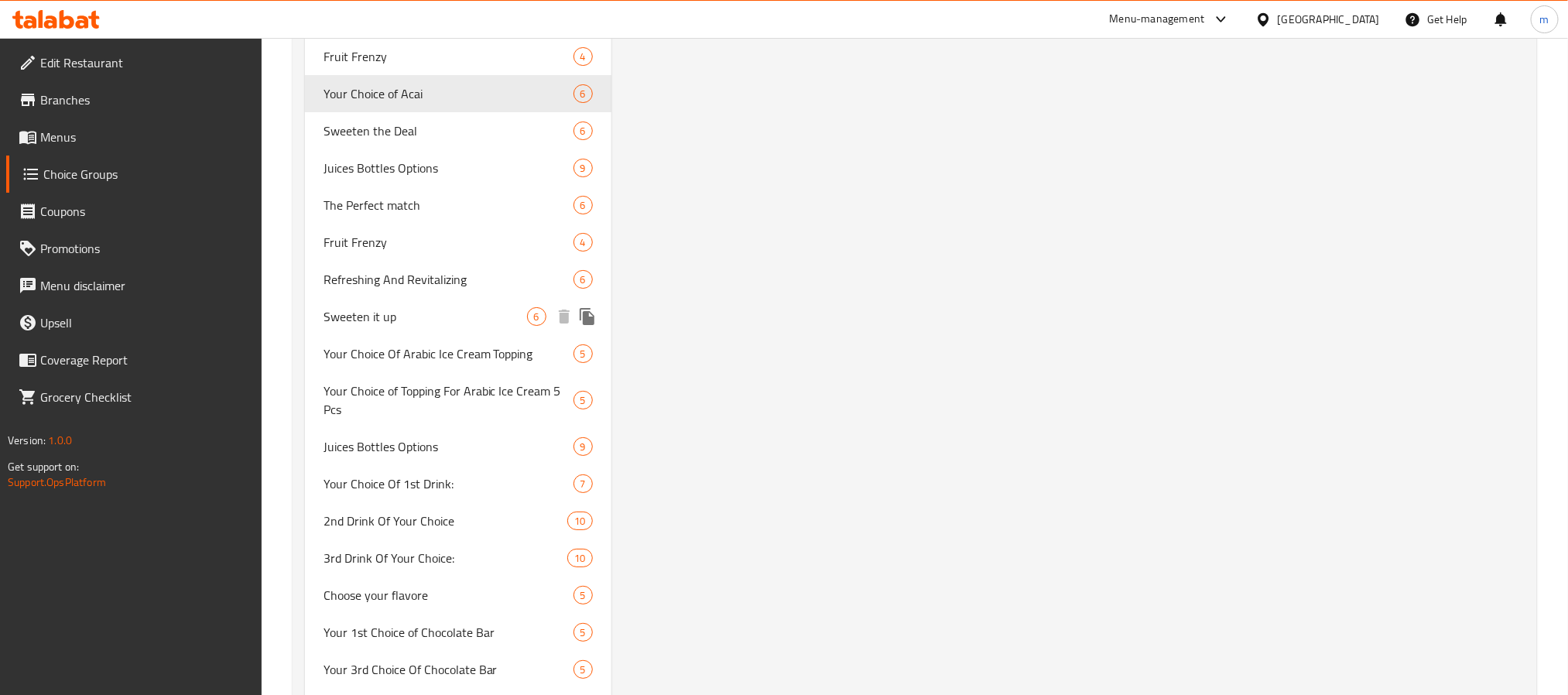
click at [370, 307] on span "Sweeten it up" at bounding box center [425, 316] width 204 height 19
type input "Sweeten it up"
type input "زيدها حلا"
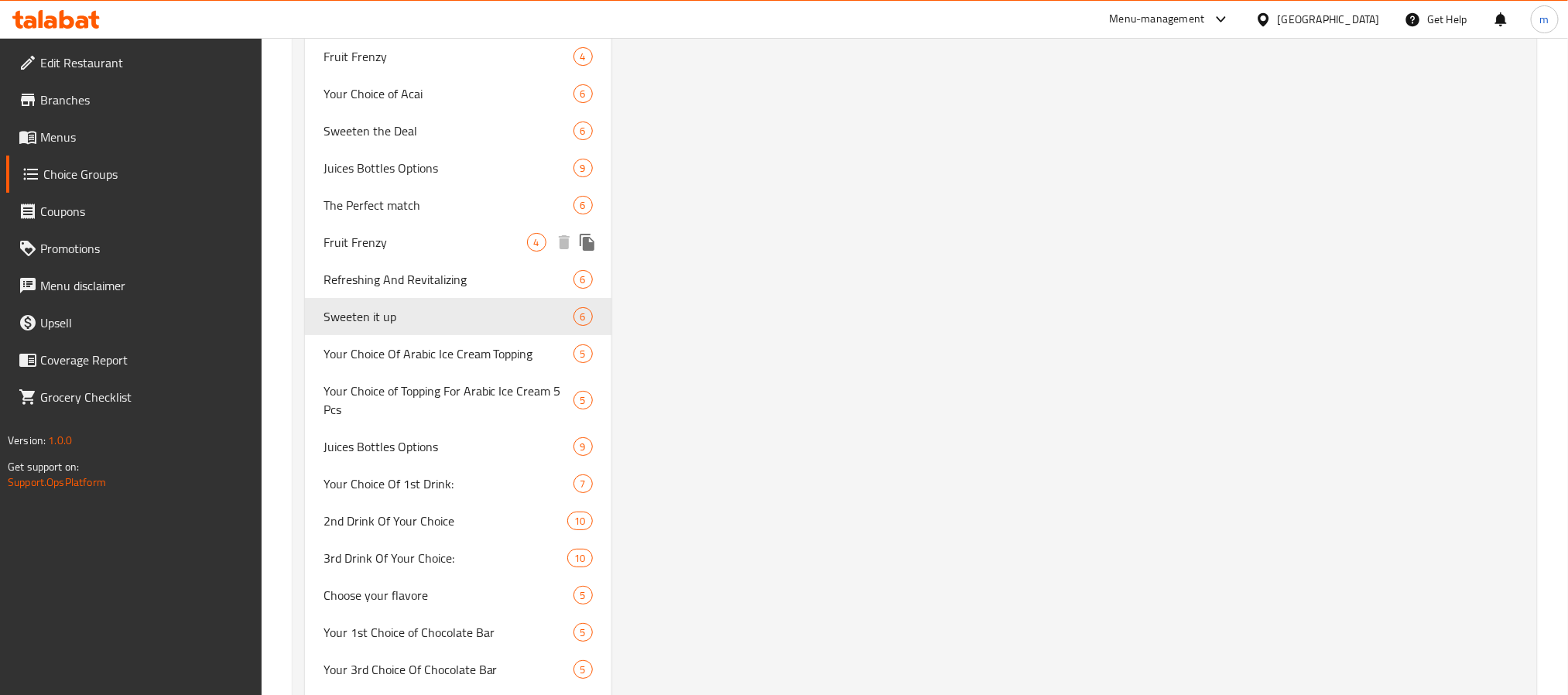
drag, startPoint x: 386, startPoint y: 230, endPoint x: 391, endPoint y: 241, distance: 12.1
click at [386, 233] on span "Fruit Frenzy" at bounding box center [425, 242] width 204 height 19
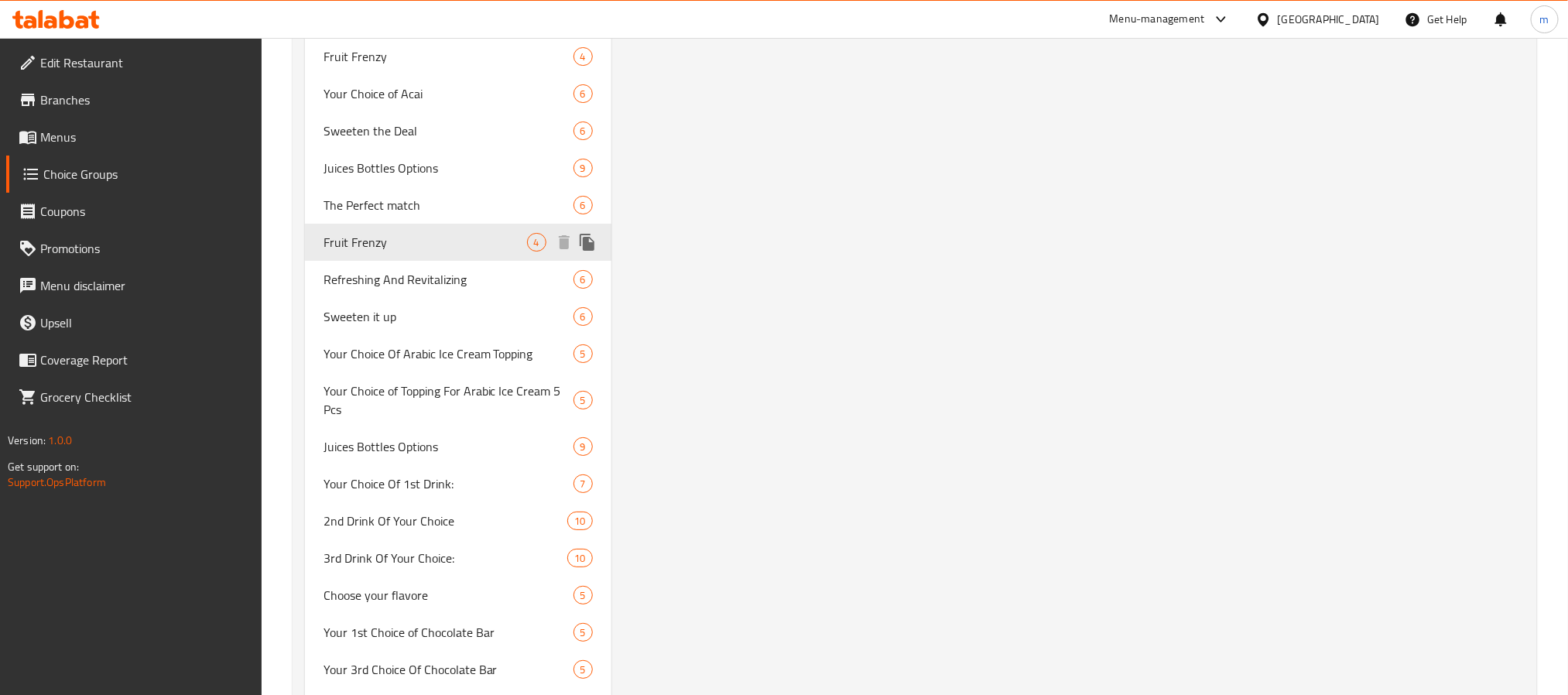
type input "Fruit Frenzy"
type input "فرنزي الفواكة"
type input "4"
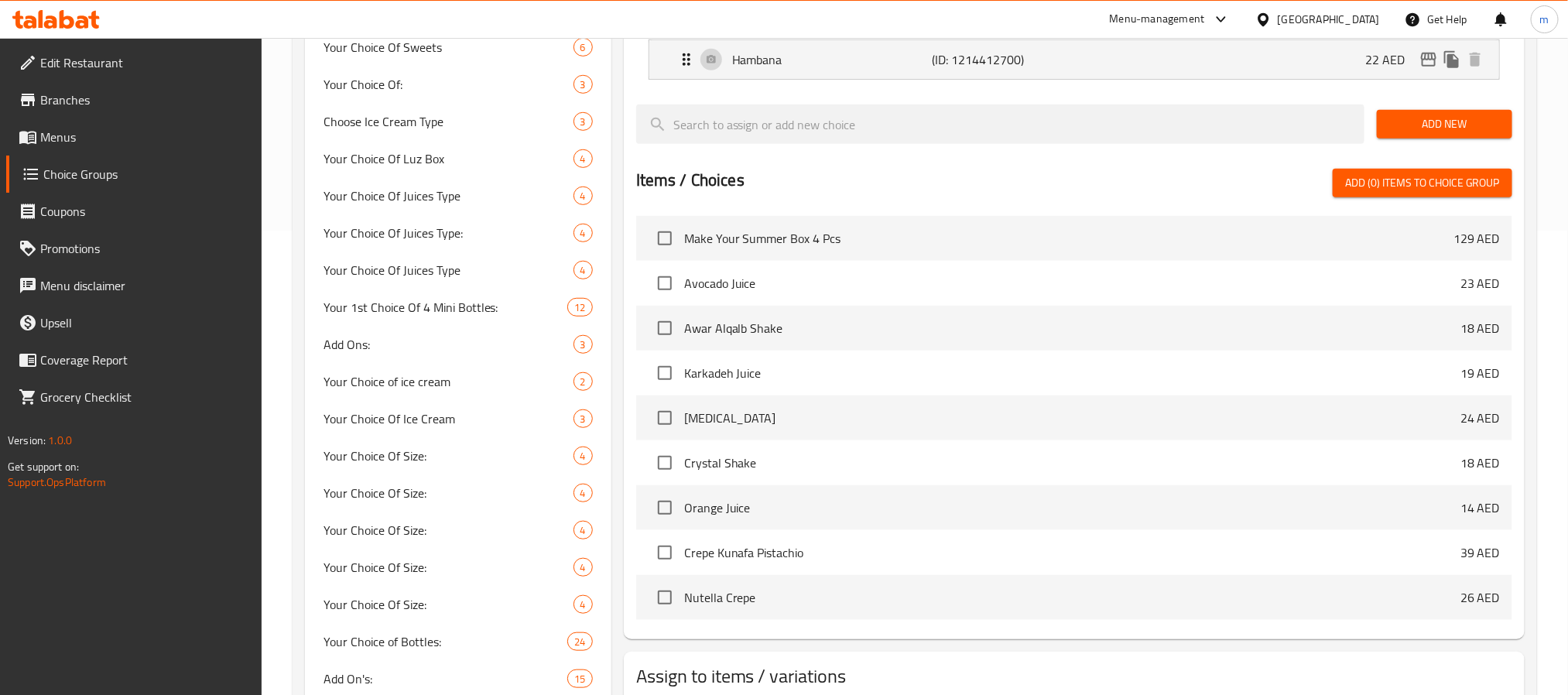
scroll to position [0, 0]
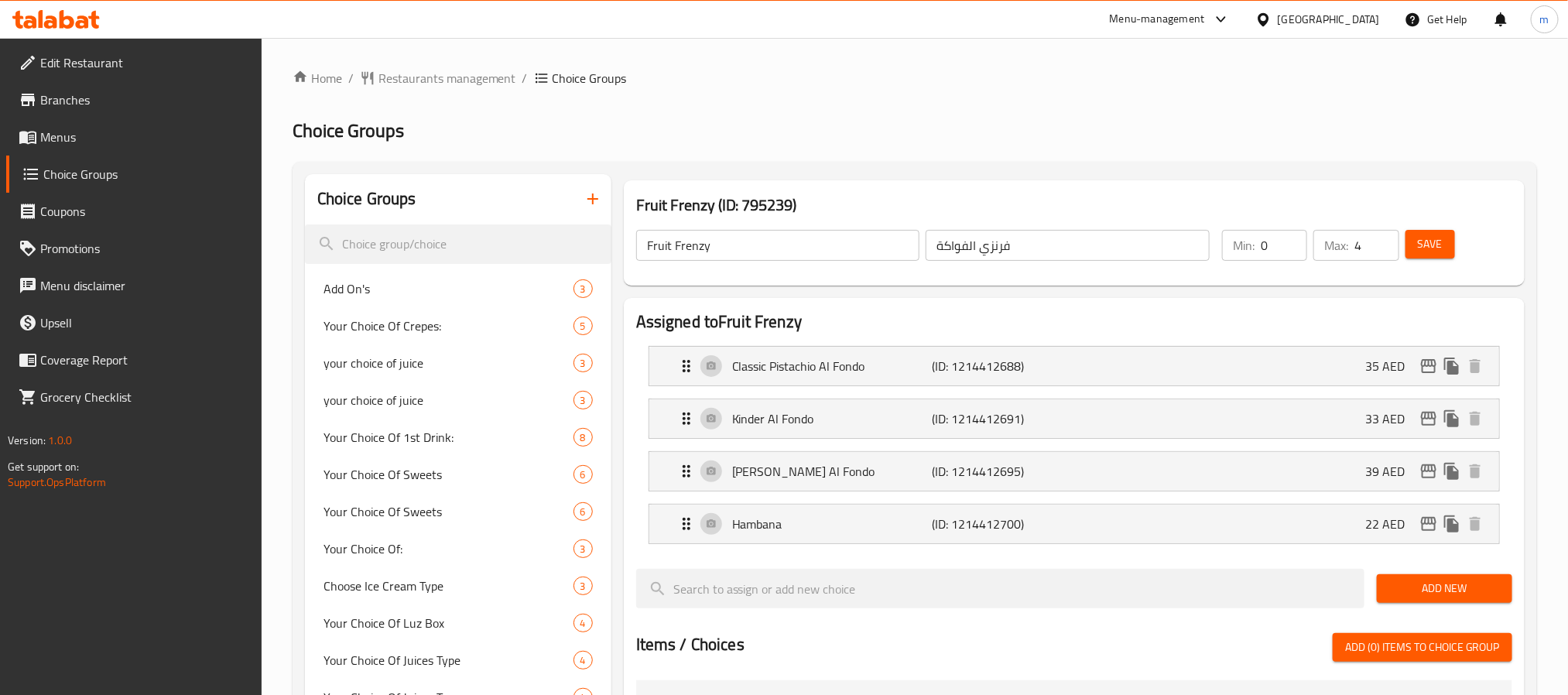
click at [735, 325] on h2 "Assigned to Fruit Frenzy" at bounding box center [1075, 322] width 876 height 23
click at [769, 326] on h2 "Assigned to Fruit Frenzy" at bounding box center [1075, 322] width 876 height 23
click at [400, 246] on input "search" at bounding box center [459, 244] width 306 height 39
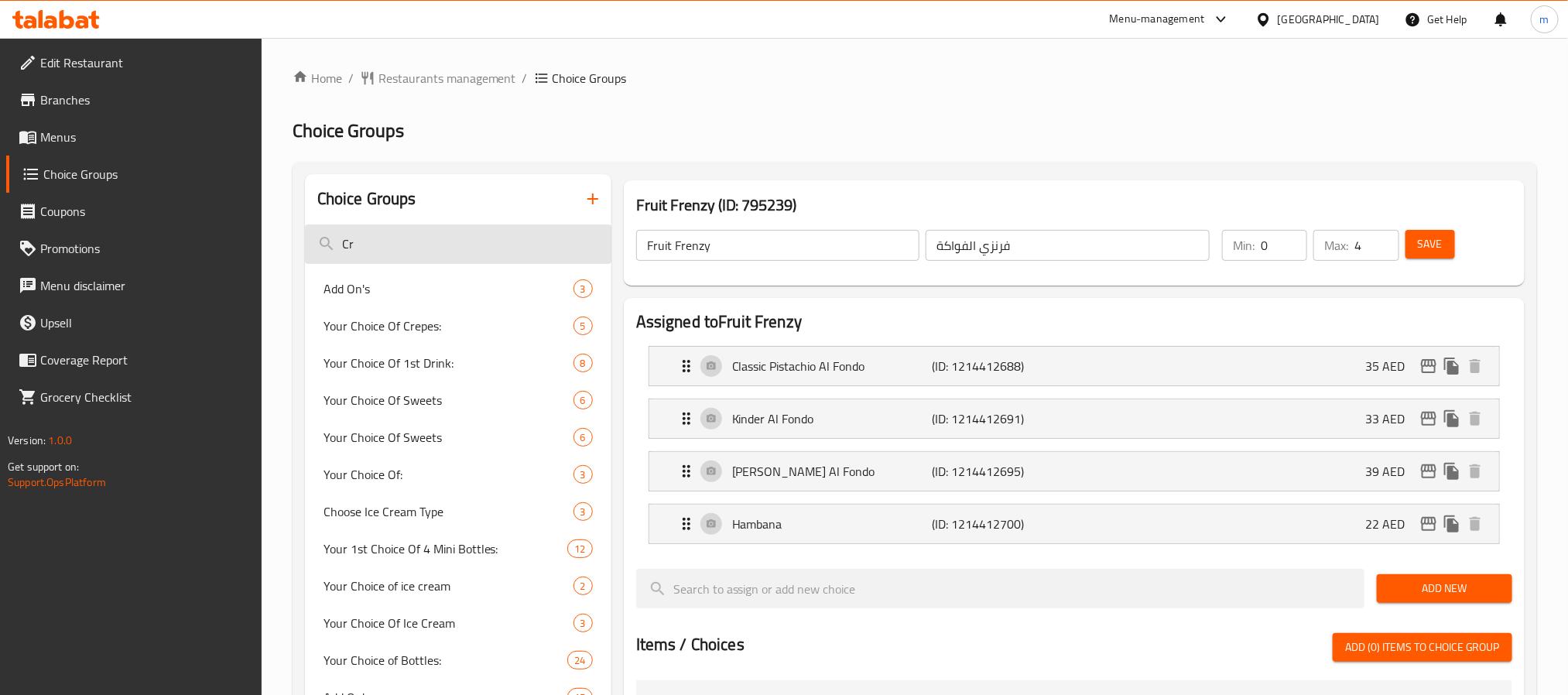
click at [383, 226] on input "Cr" at bounding box center [459, 244] width 306 height 39
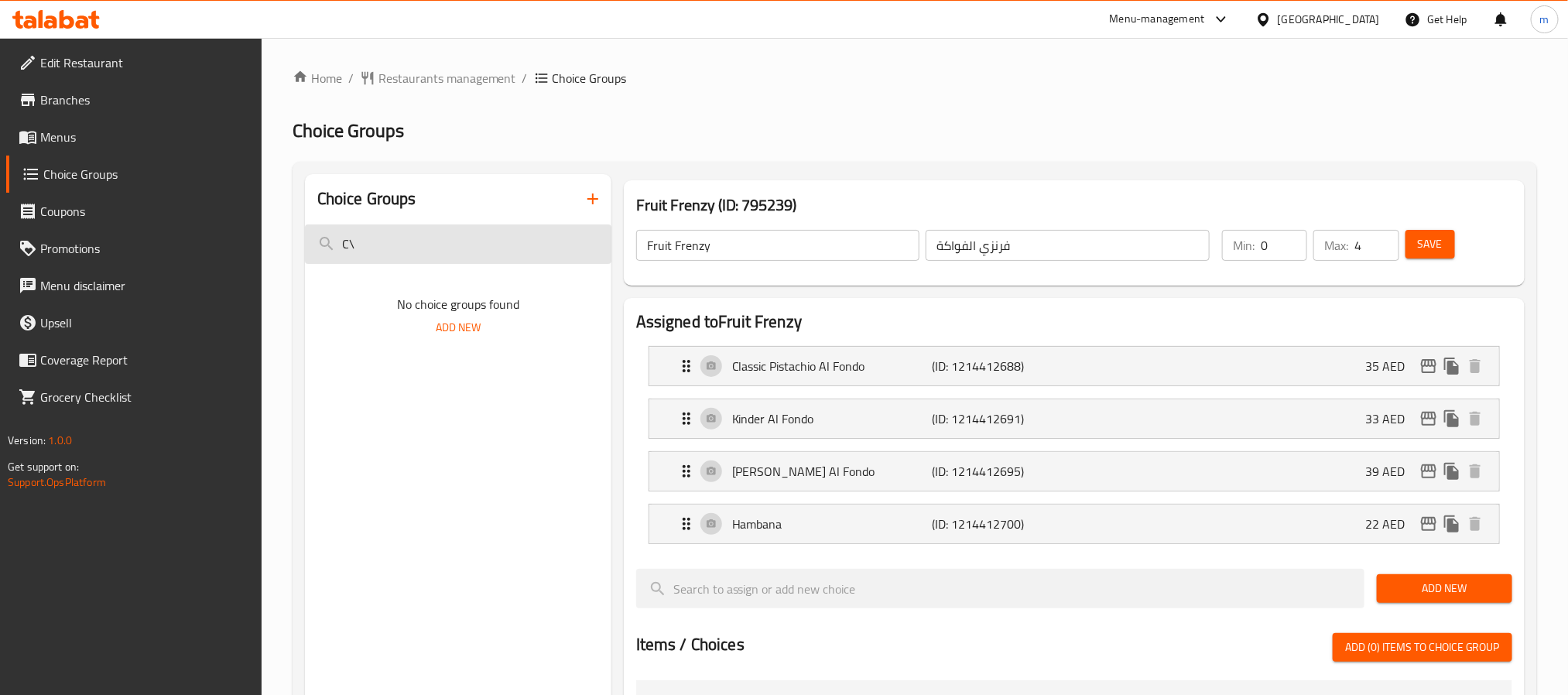
type input "C"
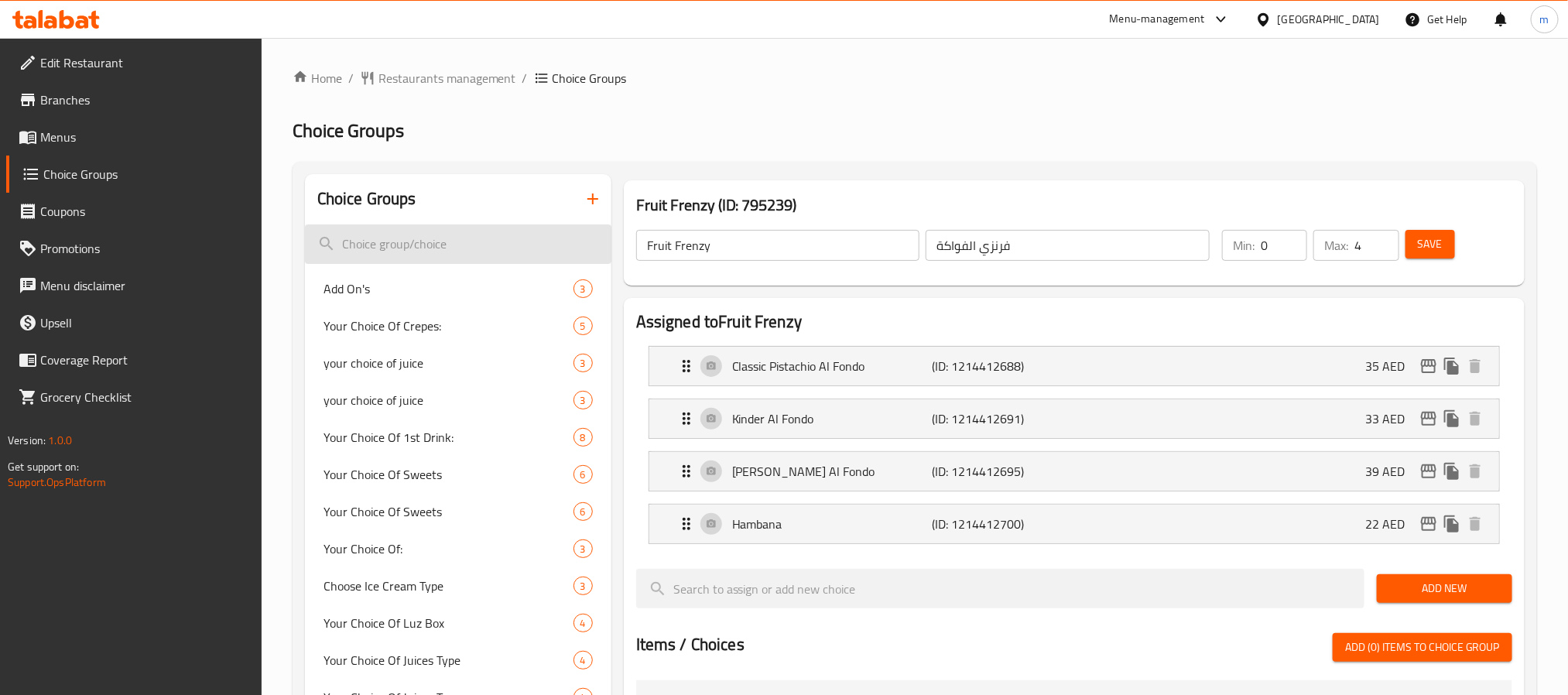
type input "T"
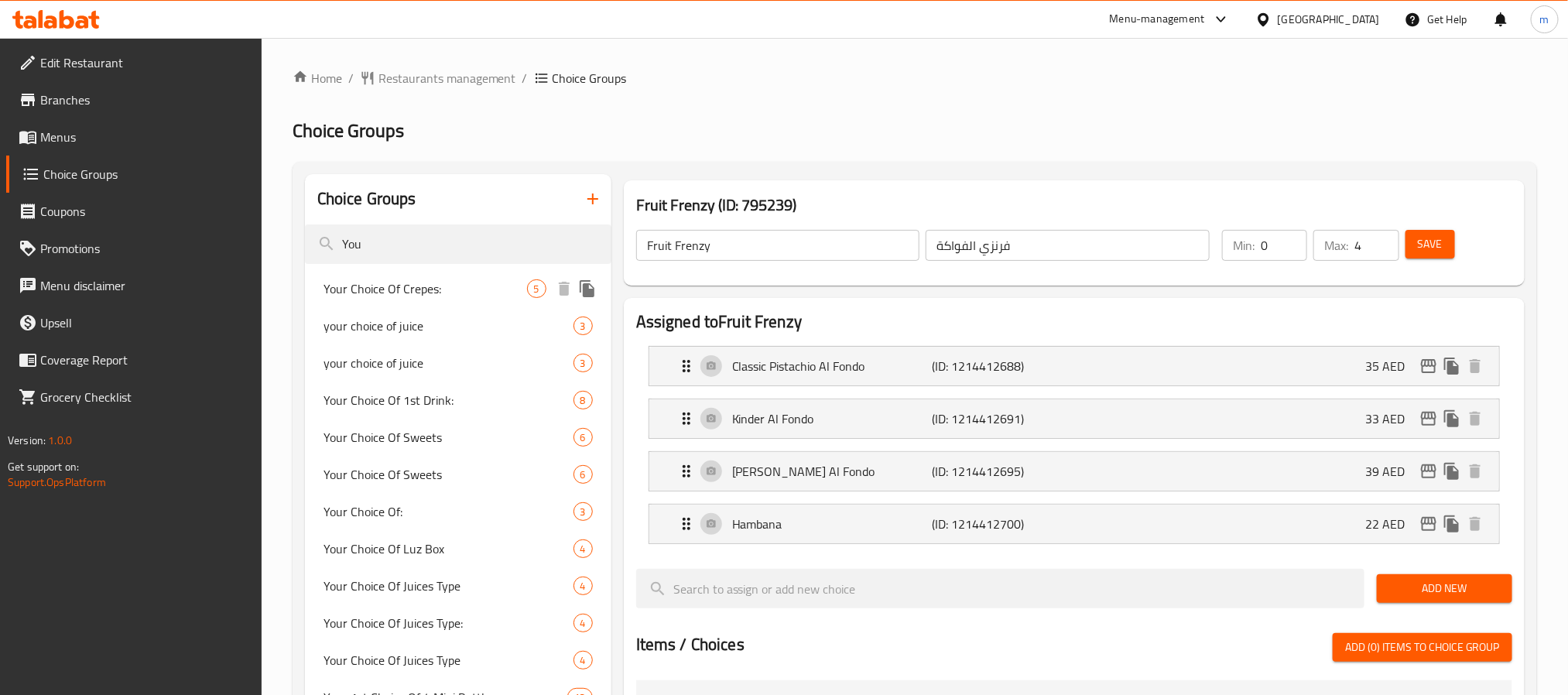
type input "You"
click at [429, 291] on span "Your Choice Of Crepes:" at bounding box center [425, 288] width 204 height 19
type input "Your Choice Of Crepes:"
type input "اختيارك من الكريب:"
type input "1"
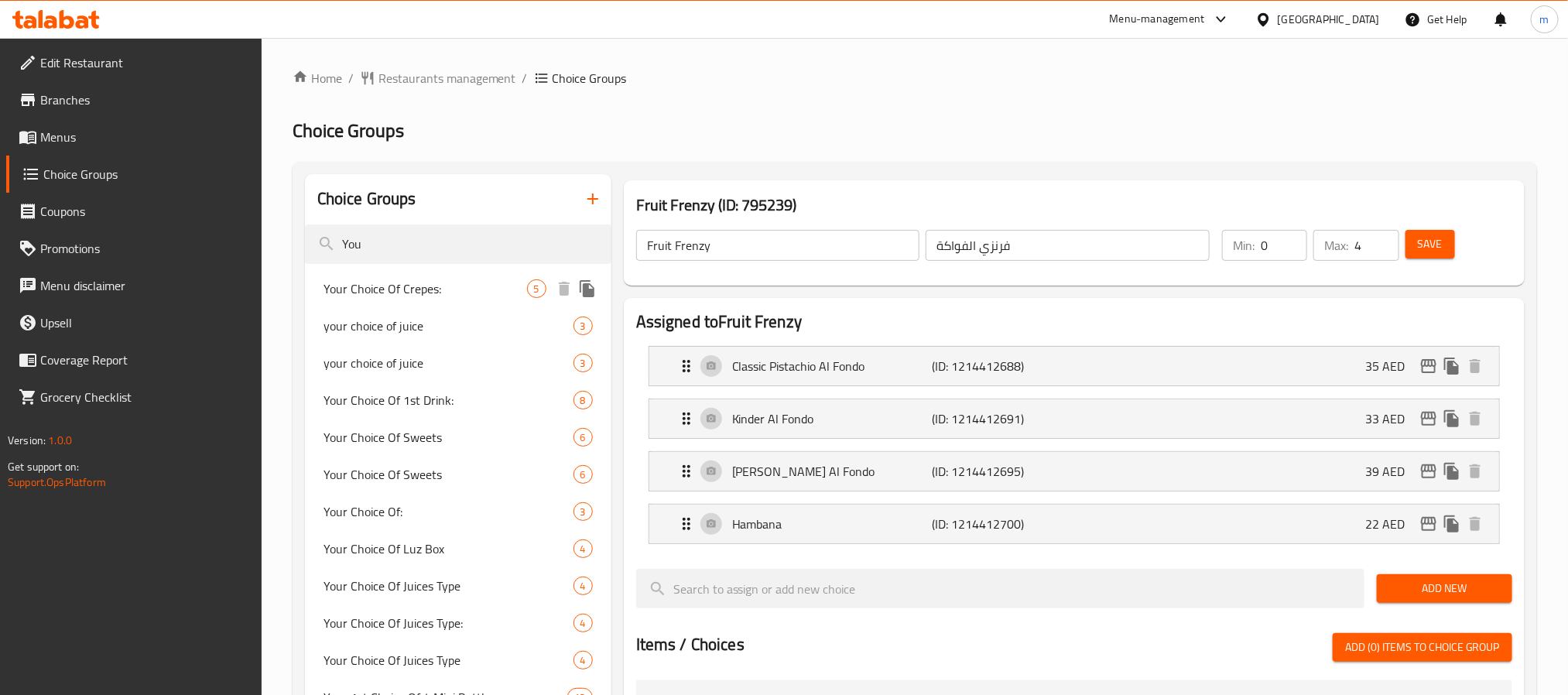
type input "1"
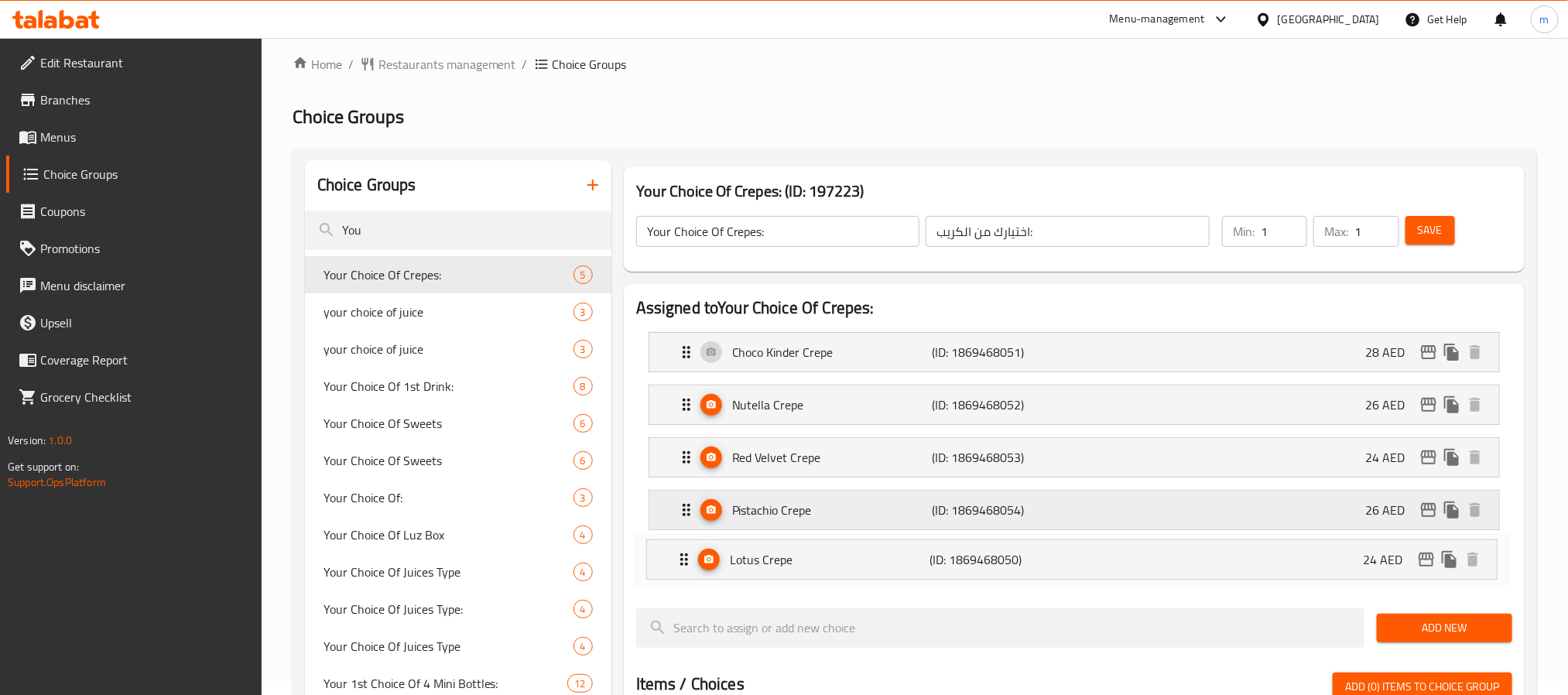
drag, startPoint x: 1370, startPoint y: 376, endPoint x: 1352, endPoint y: 518, distance: 143.1
click at [1363, 576] on nav "Lotus Crepe (ID: 1869468050) 24 AED Name (En) Lotus Crepe Name (En) Name (Ar) ل…" at bounding box center [1075, 457] width 876 height 276
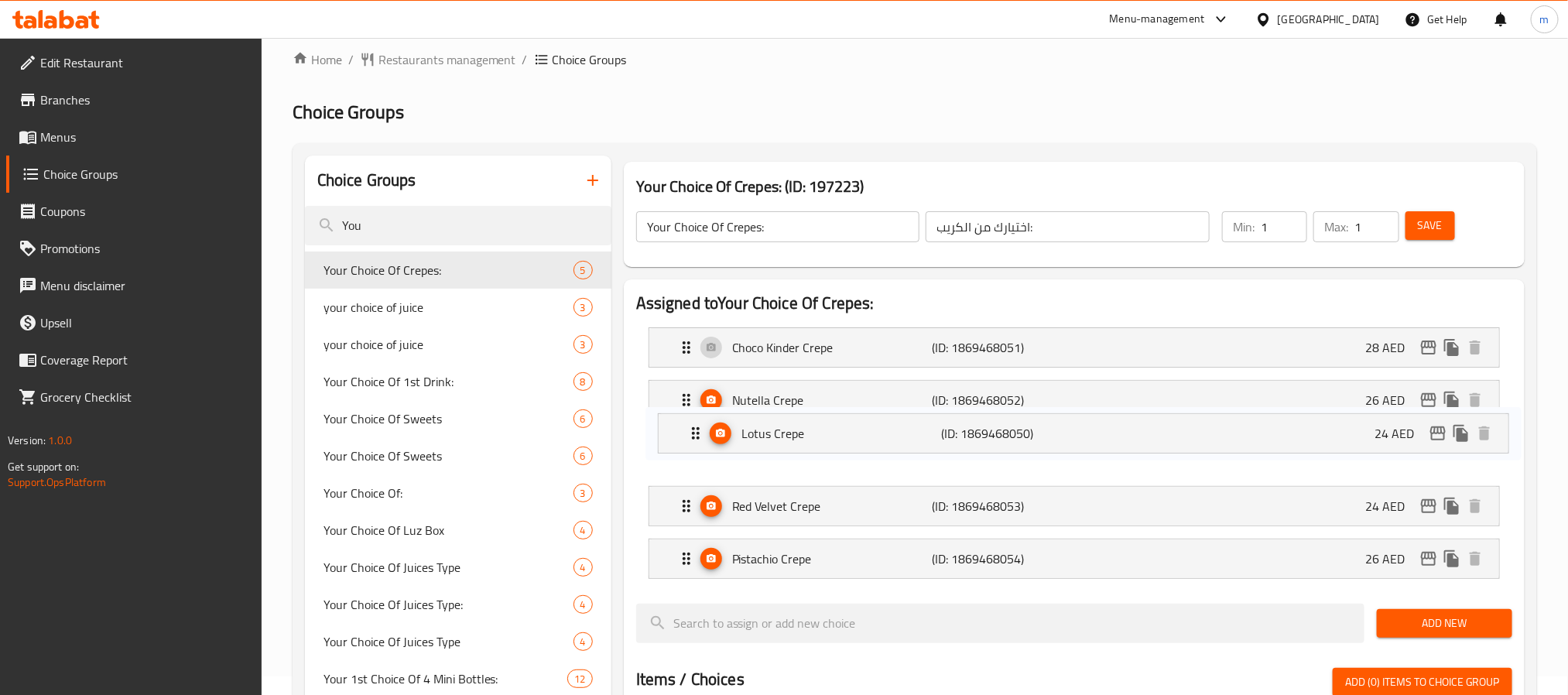
scroll to position [20, 0]
drag, startPoint x: 1231, startPoint y: 554, endPoint x: 1211, endPoint y: 459, distance: 97.1
click at [1243, 383] on nav "Choco Kinder Crepe (ID: 1869468051) 28 AED Name (En) Choco Kinder Crepe Name (E…" at bounding box center [1075, 452] width 876 height 276
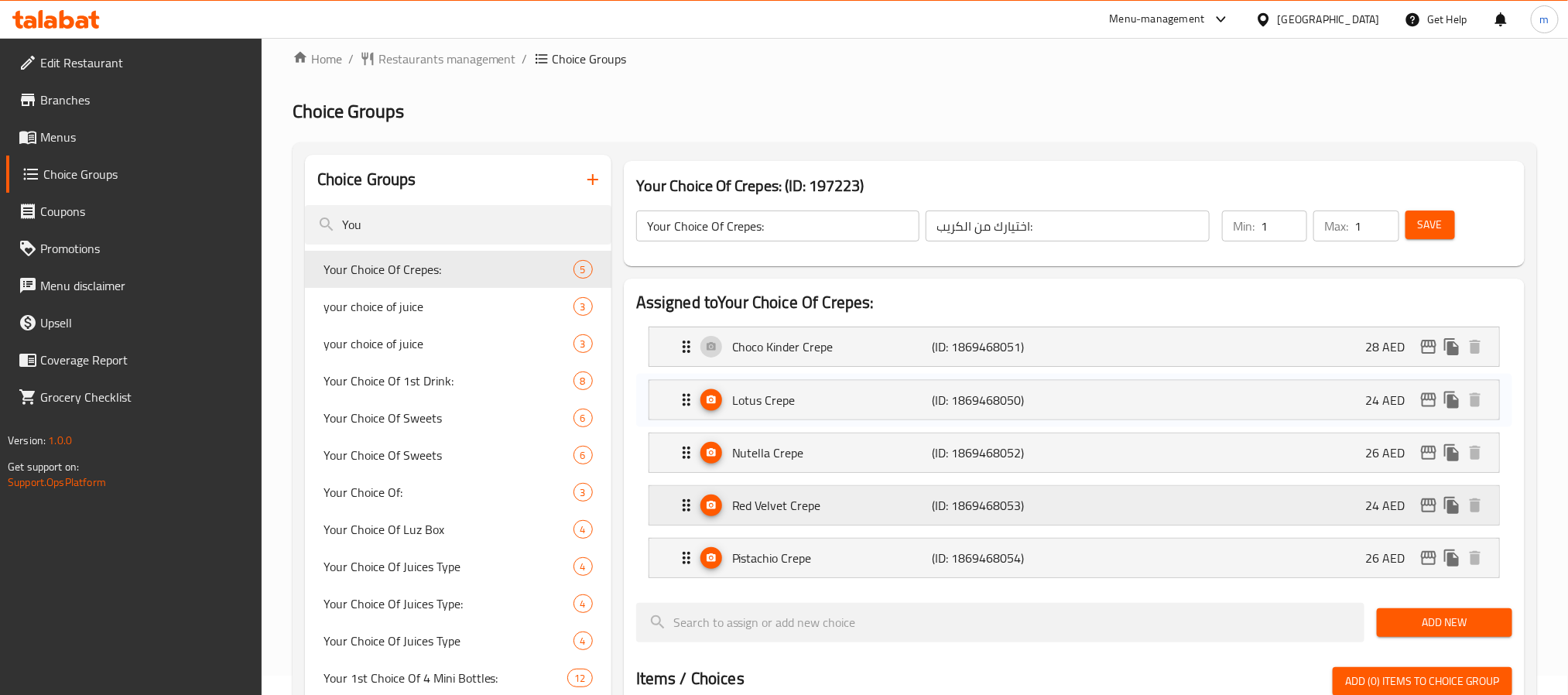
drag, startPoint x: 1173, startPoint y: 542, endPoint x: 1171, endPoint y: 497, distance: 45.0
drag, startPoint x: 1171, startPoint y: 497, endPoint x: 894, endPoint y: 497, distance: 277.0
click at [1162, 513] on nav "Choco Kinder Crepe (ID: 1869468051) 28 AED Name (En) Choco Kinder Crepe Name (E…" at bounding box center [1075, 452] width 876 height 276
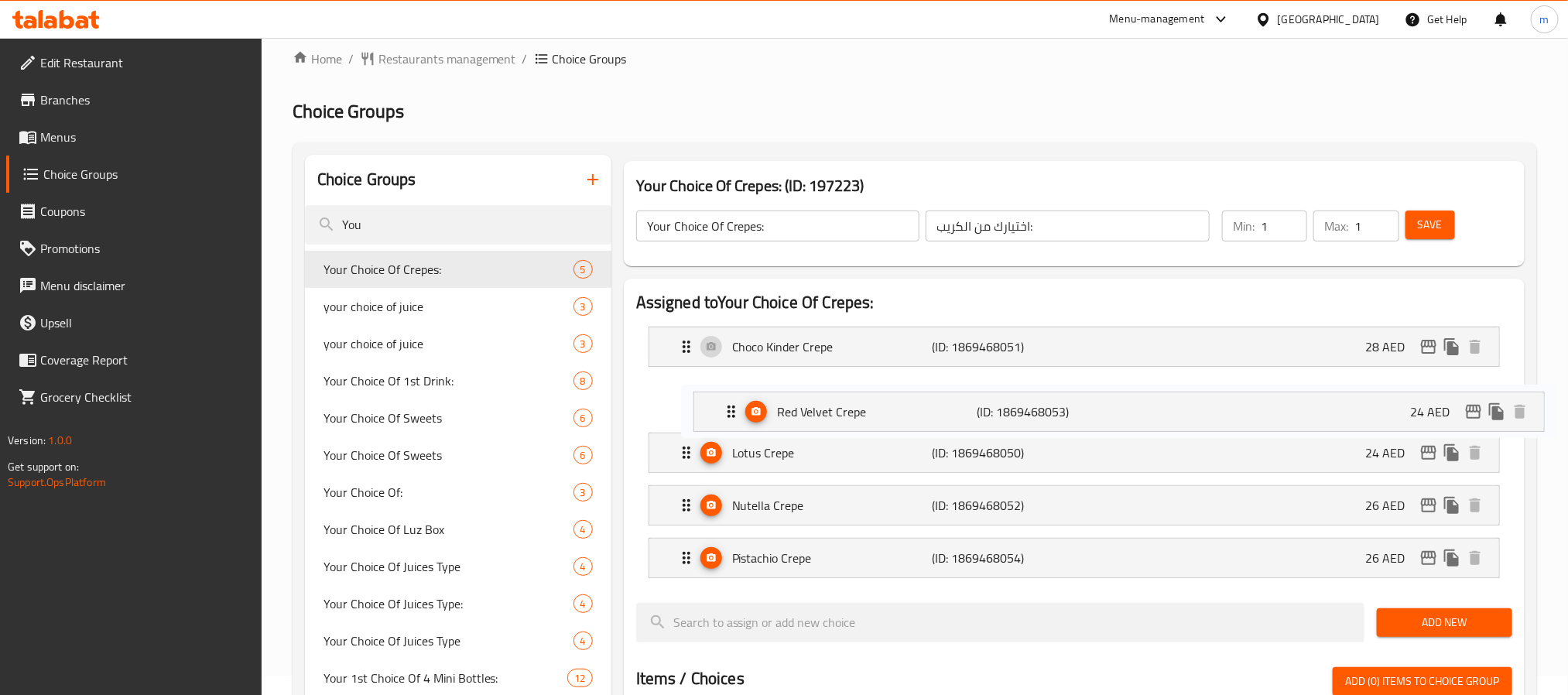
drag, startPoint x: 881, startPoint y: 509, endPoint x: 930, endPoint y: 413, distance: 107.8
click at [930, 413] on nav "Choco Kinder Crepe (ID: 1869468051) 28 AED Name (En) Choco Kinder Crepe Name (E…" at bounding box center [1075, 452] width 876 height 276
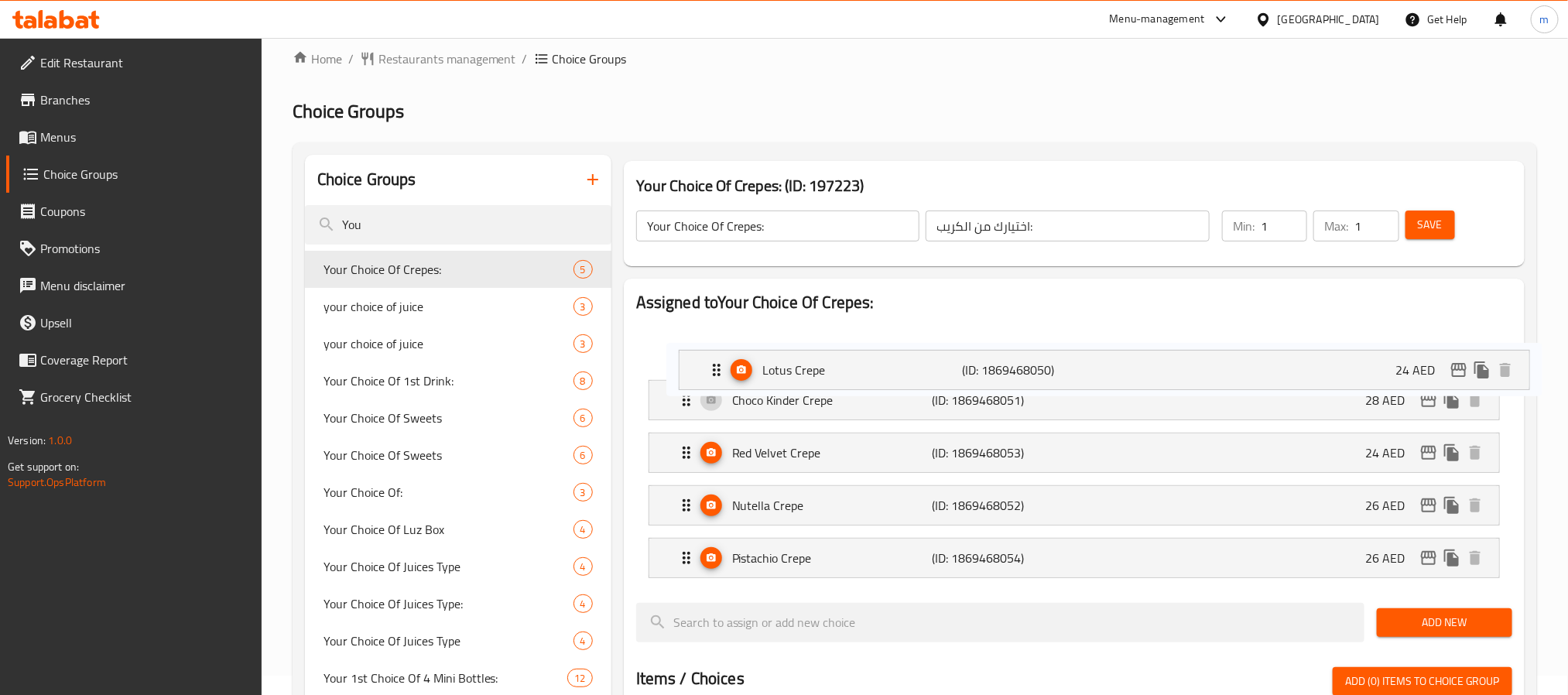
drag, startPoint x: 879, startPoint y: 411, endPoint x: 909, endPoint y: 328, distance: 88.3
click at [909, 328] on nav "Choco Kinder Crepe (ID: 1869468051) 28 AED Name (En) Choco Kinder Crepe Name (E…" at bounding box center [1075, 452] width 876 height 276
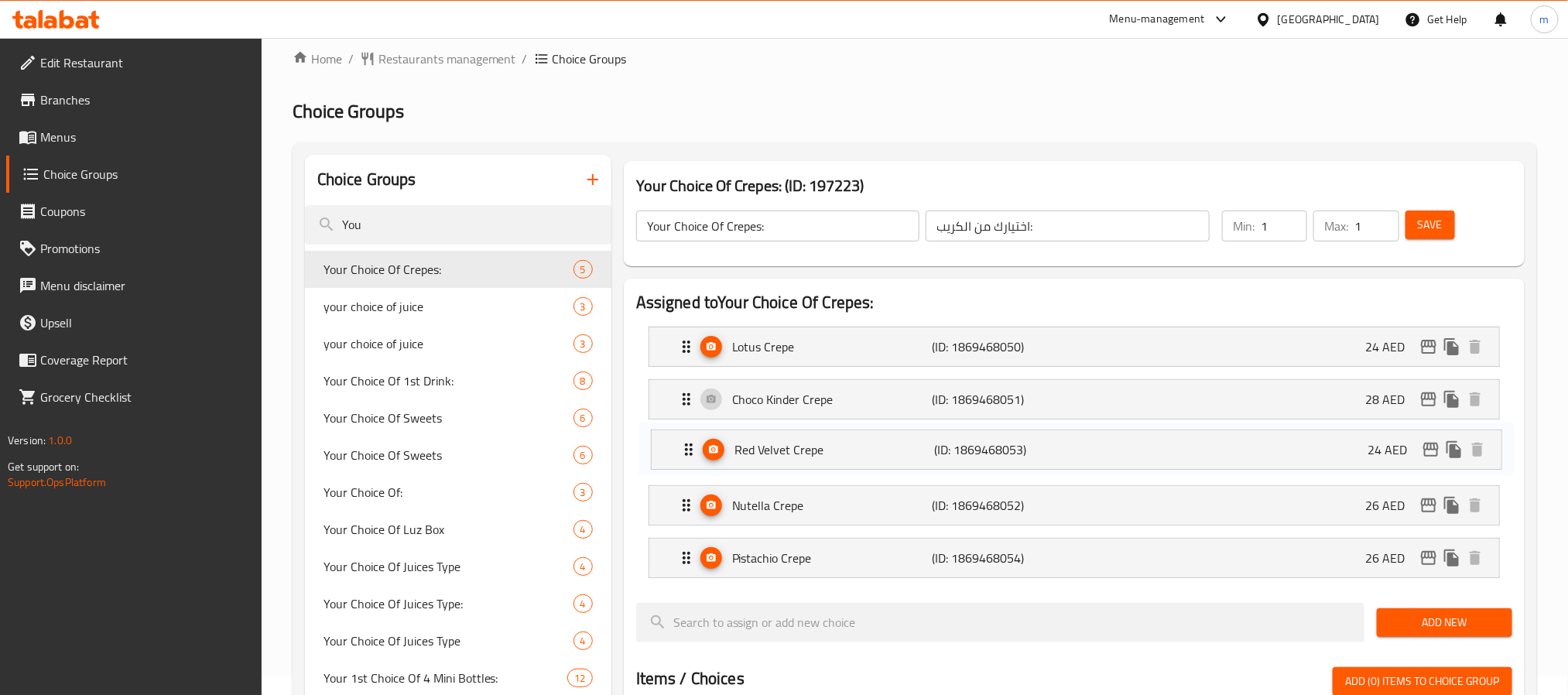
click at [906, 375] on nav "Lotus Crepe (ID: 1869468050) 24 AED Name (En) Lotus Crepe Name (En) Name (Ar) ل…" at bounding box center [1075, 452] width 876 height 276
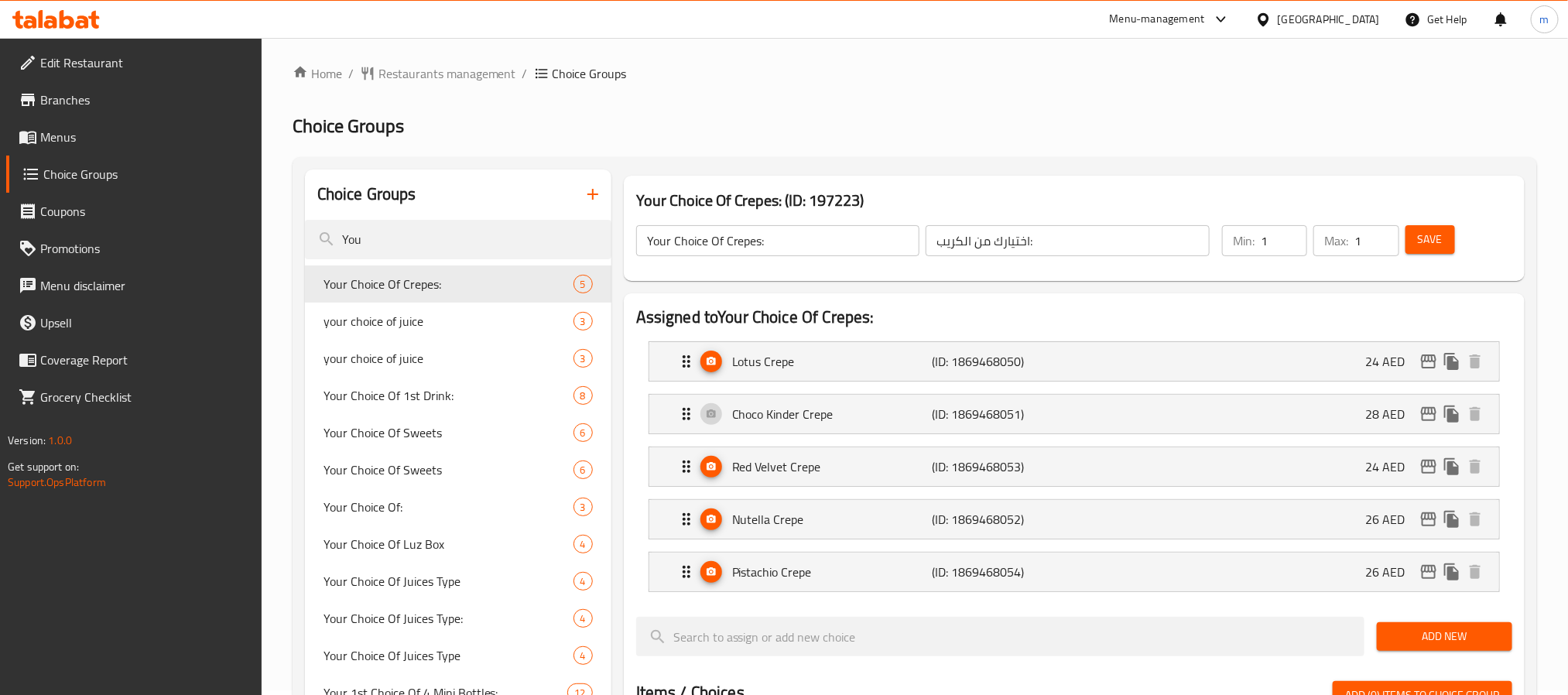
scroll to position [0, 0]
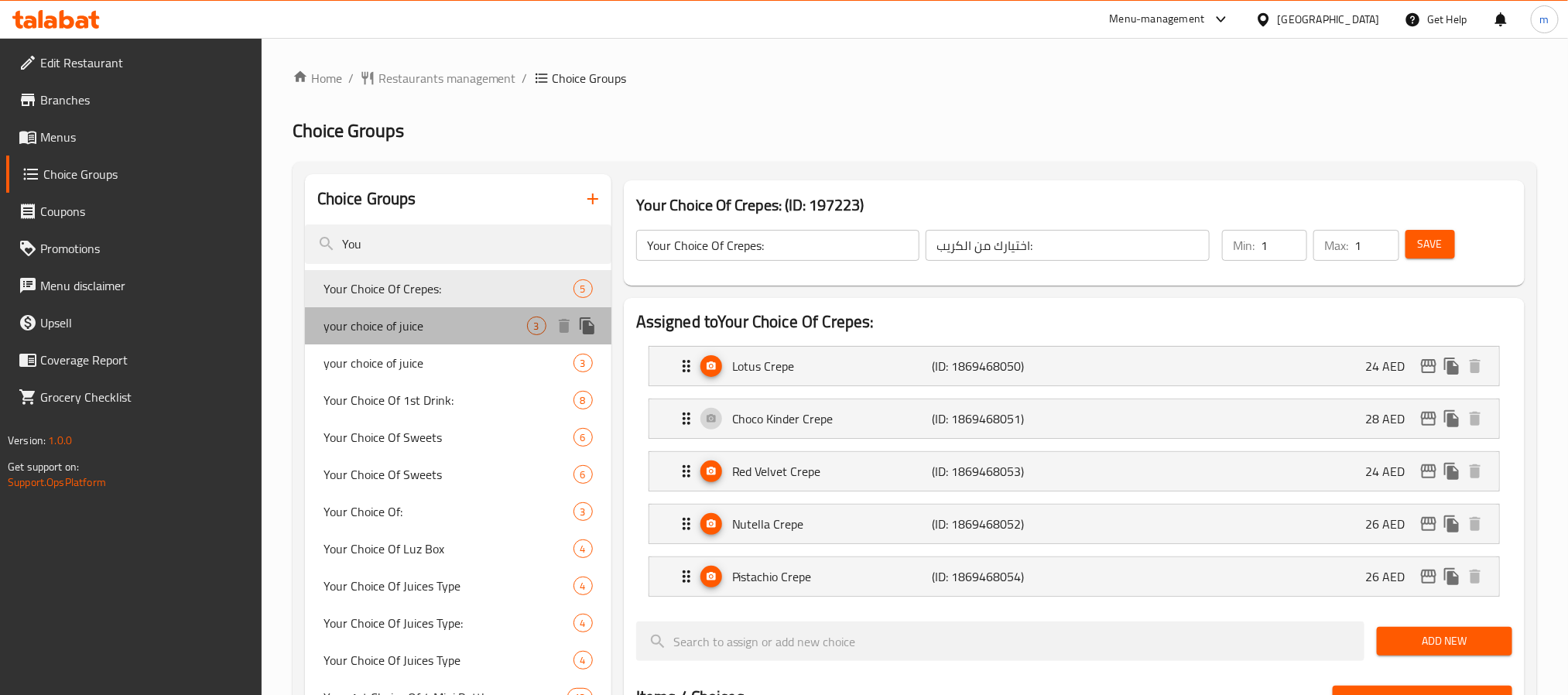
click at [375, 317] on span "your choice of juice" at bounding box center [425, 326] width 204 height 19
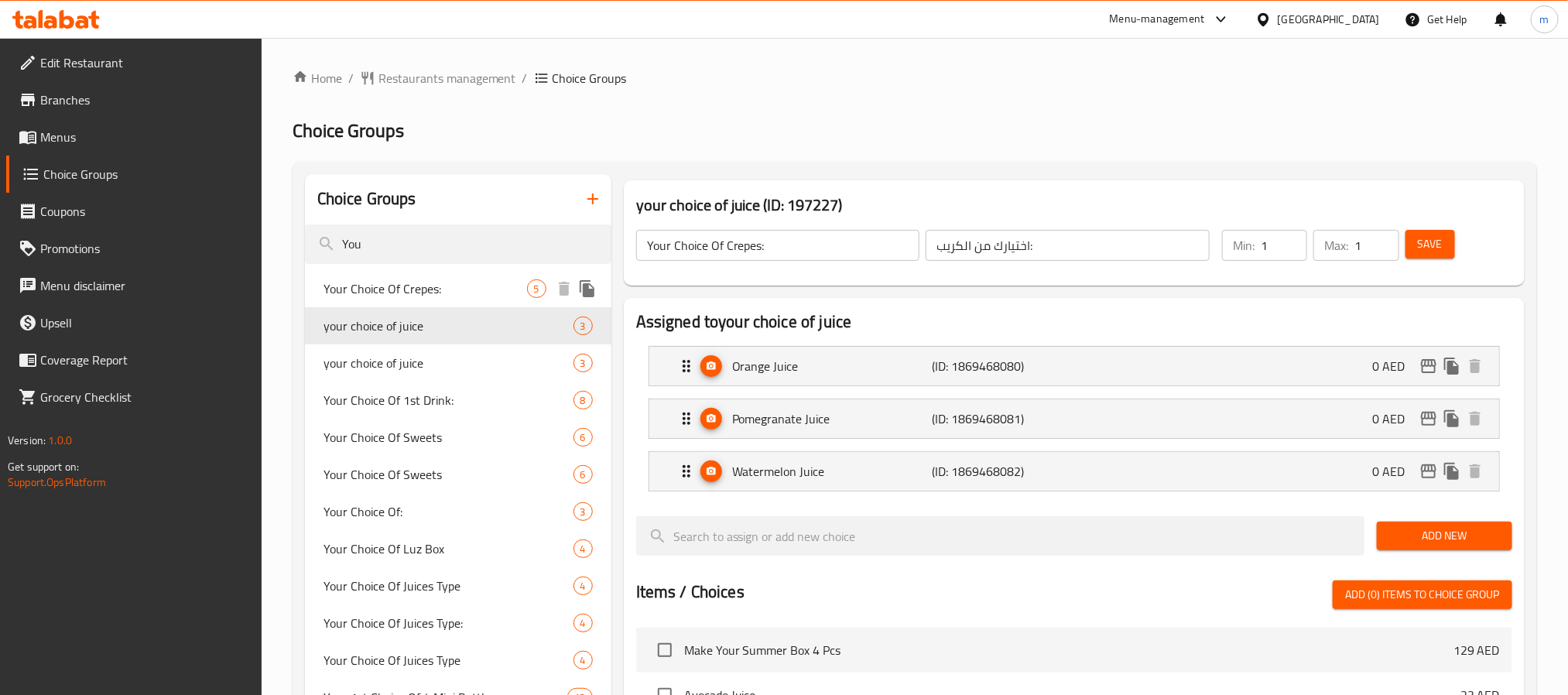
type input "your choice of juice"
type input "إختيارك من العصير"
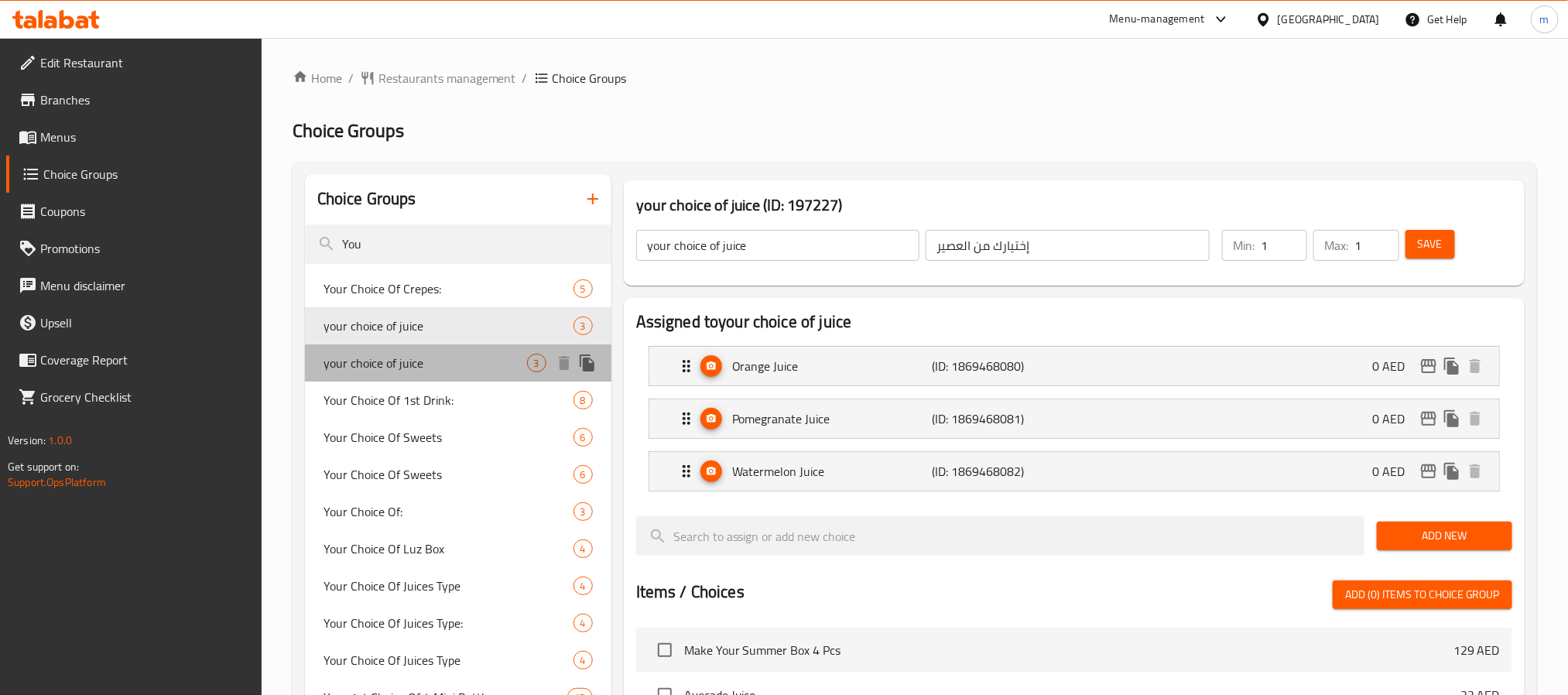
click at [429, 362] on span "your choice of juice" at bounding box center [425, 362] width 204 height 19
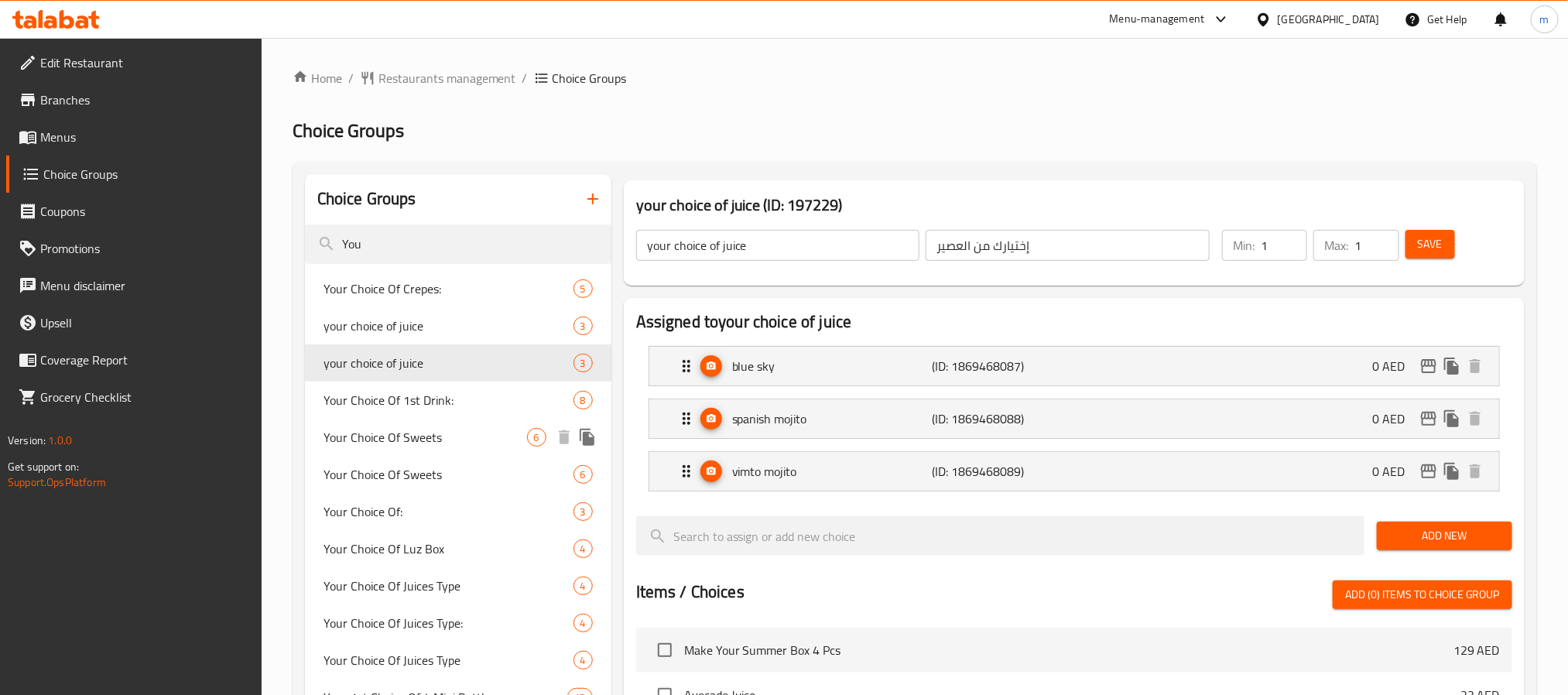
type input "your choice of juice"
click at [497, 246] on input "You" at bounding box center [459, 244] width 306 height 39
drag, startPoint x: 471, startPoint y: 363, endPoint x: 527, endPoint y: 235, distance: 139.7
